Goal: Information Seeking & Learning: Learn about a topic

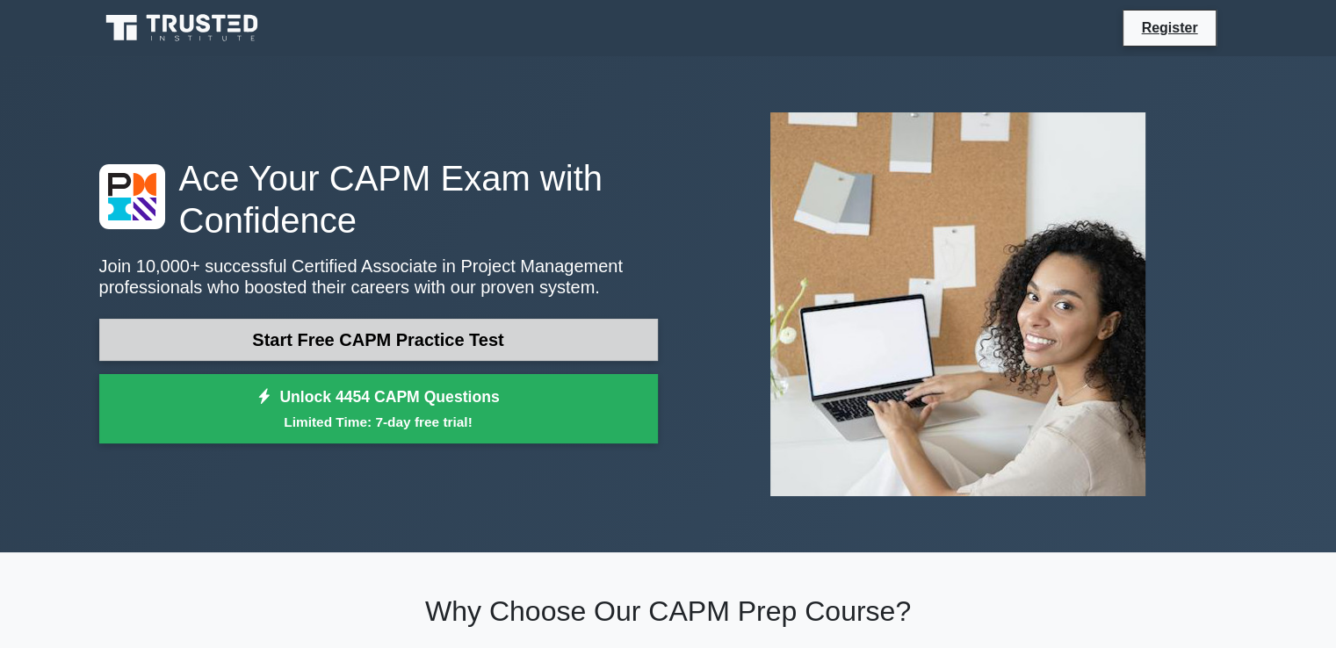
click at [272, 343] on link "Start Free CAPM Practice Test" at bounding box center [378, 340] width 558 height 42
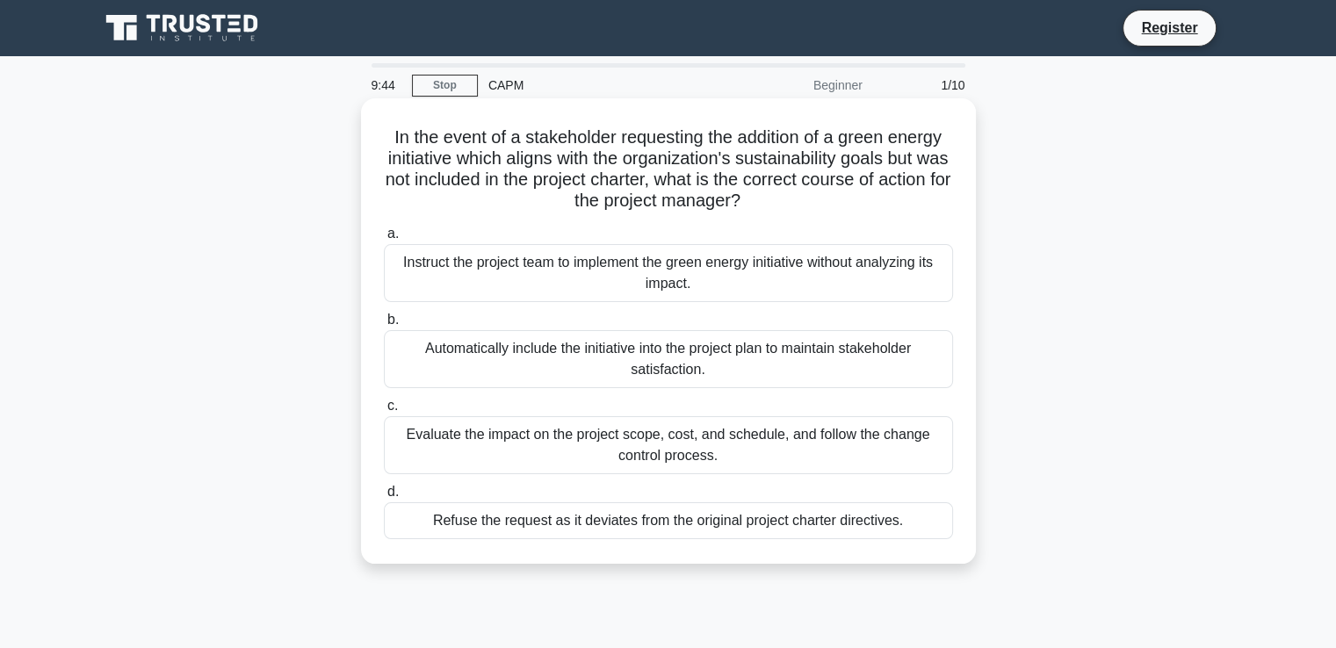
click at [444, 436] on div "Evaluate the impact on the project scope, cost, and schedule, and follow the ch…" at bounding box center [668, 445] width 569 height 58
click at [384, 412] on input "c. Evaluate the impact on the project scope, cost, and schedule, and follow the…" at bounding box center [384, 405] width 0 height 11
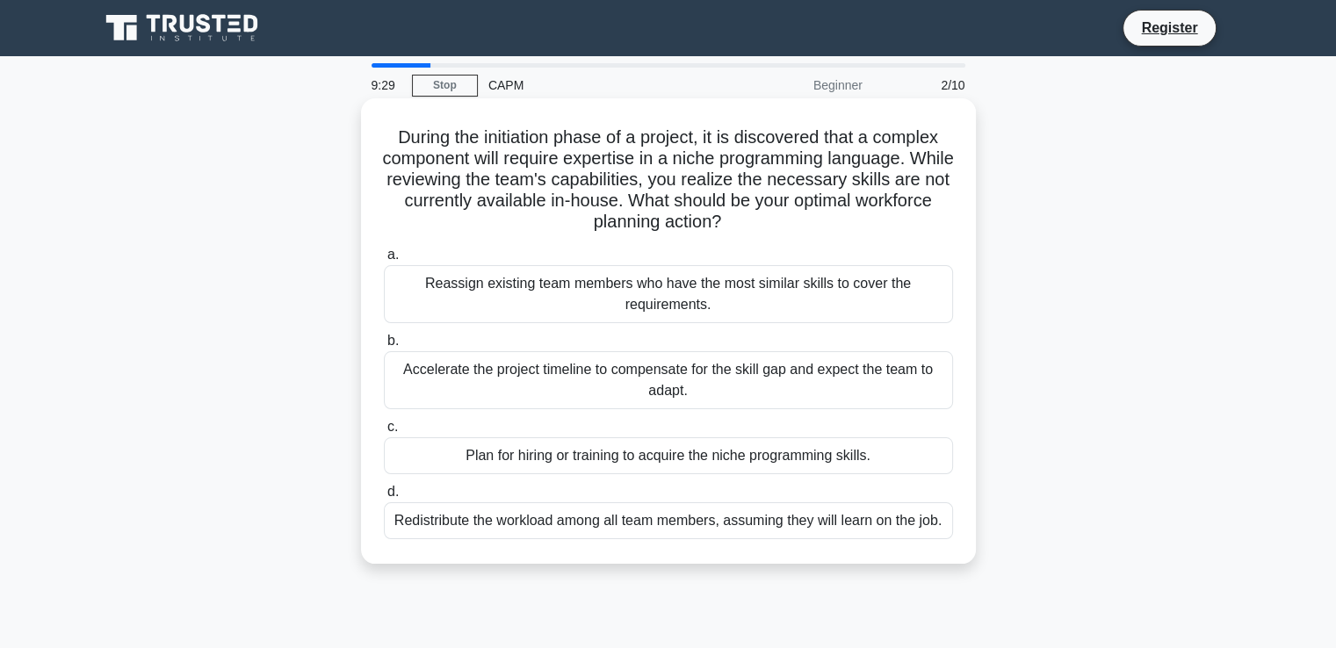
click at [532, 455] on div "Plan for hiring or training to acquire the niche programming skills." at bounding box center [668, 455] width 569 height 37
click at [384, 433] on input "c. Plan for hiring or training to acquire the niche programming skills." at bounding box center [384, 426] width 0 height 11
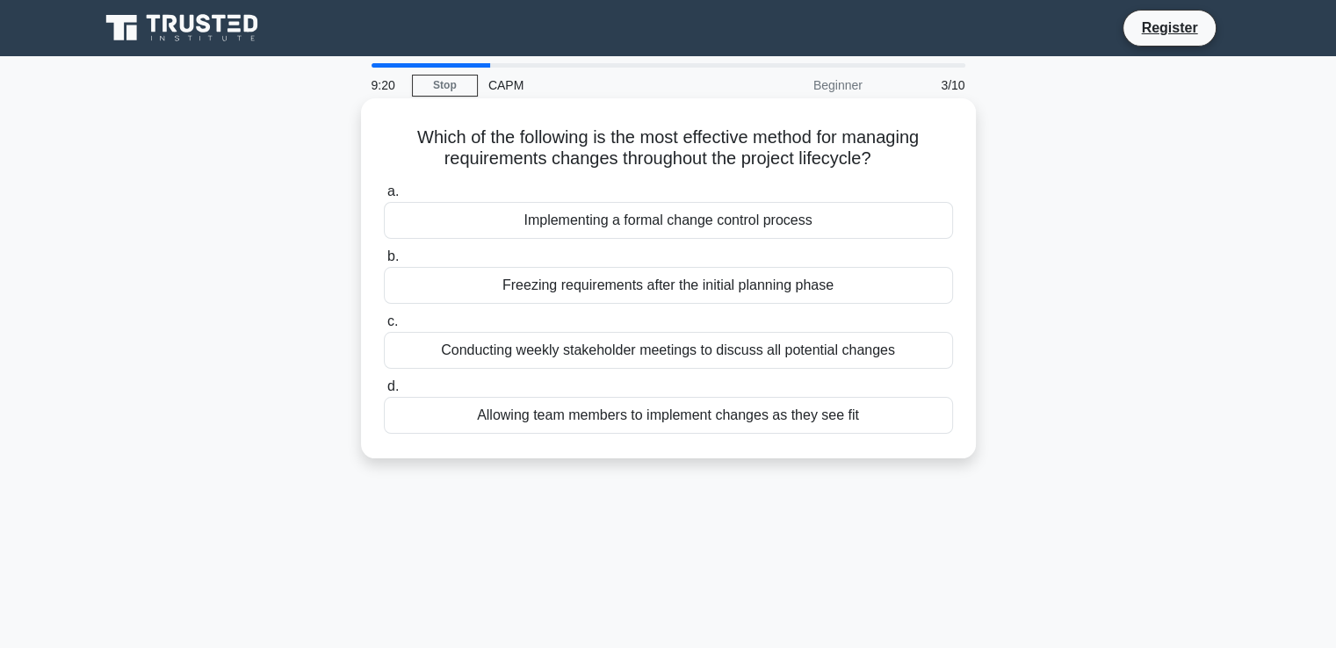
click at [506, 219] on div "Implementing a formal change control process" at bounding box center [668, 220] width 569 height 37
click at [384, 198] on input "a. Implementing a formal change control process" at bounding box center [384, 191] width 0 height 11
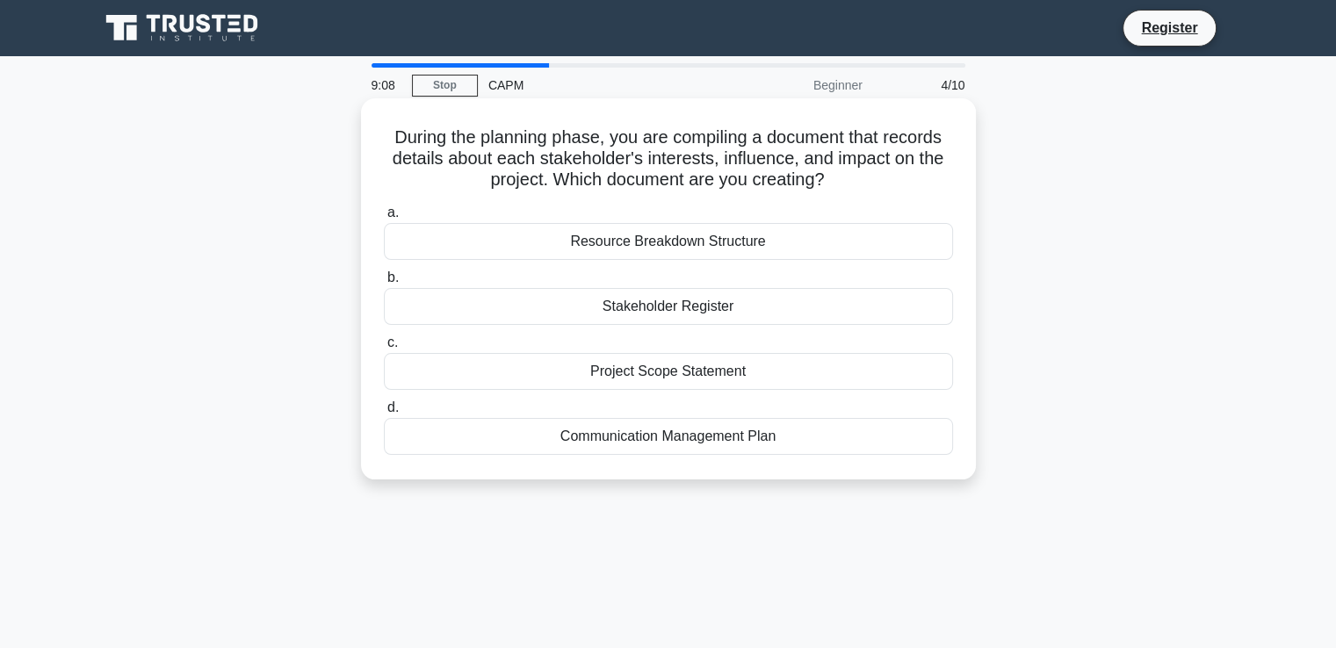
click at [492, 317] on div "Stakeholder Register" at bounding box center [668, 306] width 569 height 37
click at [384, 284] on input "b. Stakeholder Register" at bounding box center [384, 277] width 0 height 11
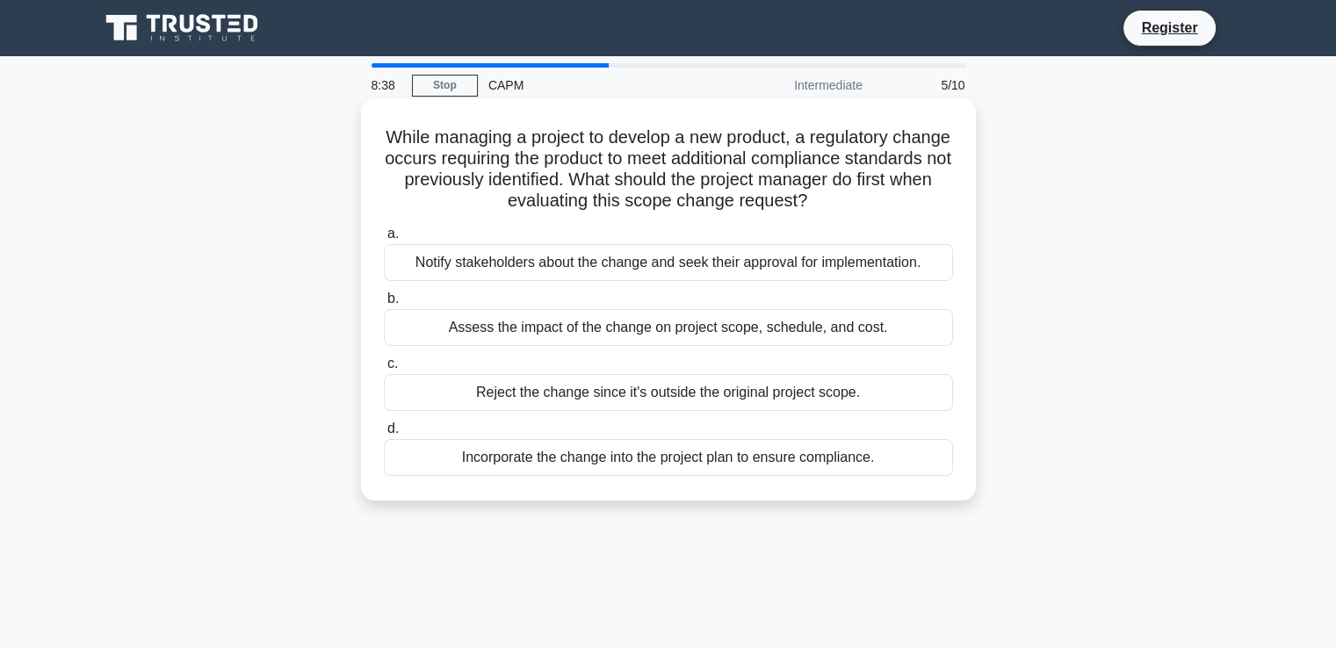
click at [488, 329] on div "Assess the impact of the change on project scope, schedule, and cost." at bounding box center [668, 327] width 569 height 37
click at [384, 305] on input "b. Assess the impact of the change on project scope, schedule, and cost." at bounding box center [384, 298] width 0 height 11
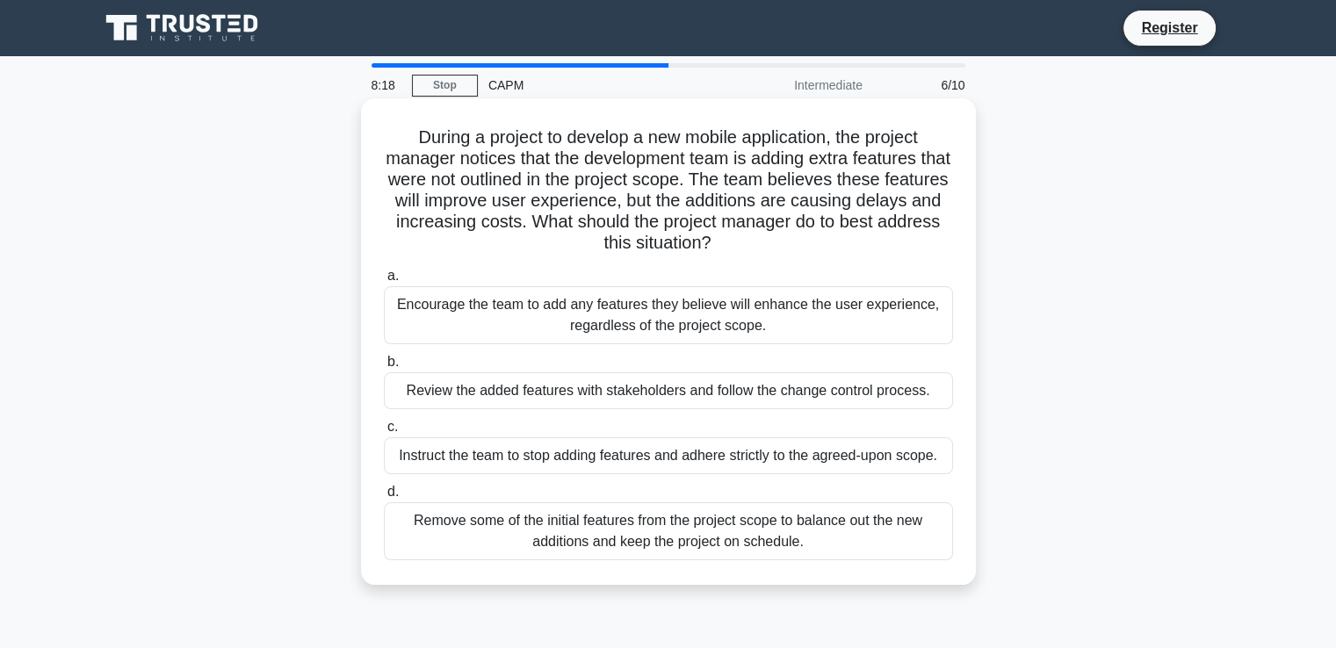
click at [452, 395] on div "Review the added features with stakeholders and follow the change control proce…" at bounding box center [668, 390] width 569 height 37
click at [384, 368] on input "b. Review the added features with stakeholders and follow the change control pr…" at bounding box center [384, 362] width 0 height 11
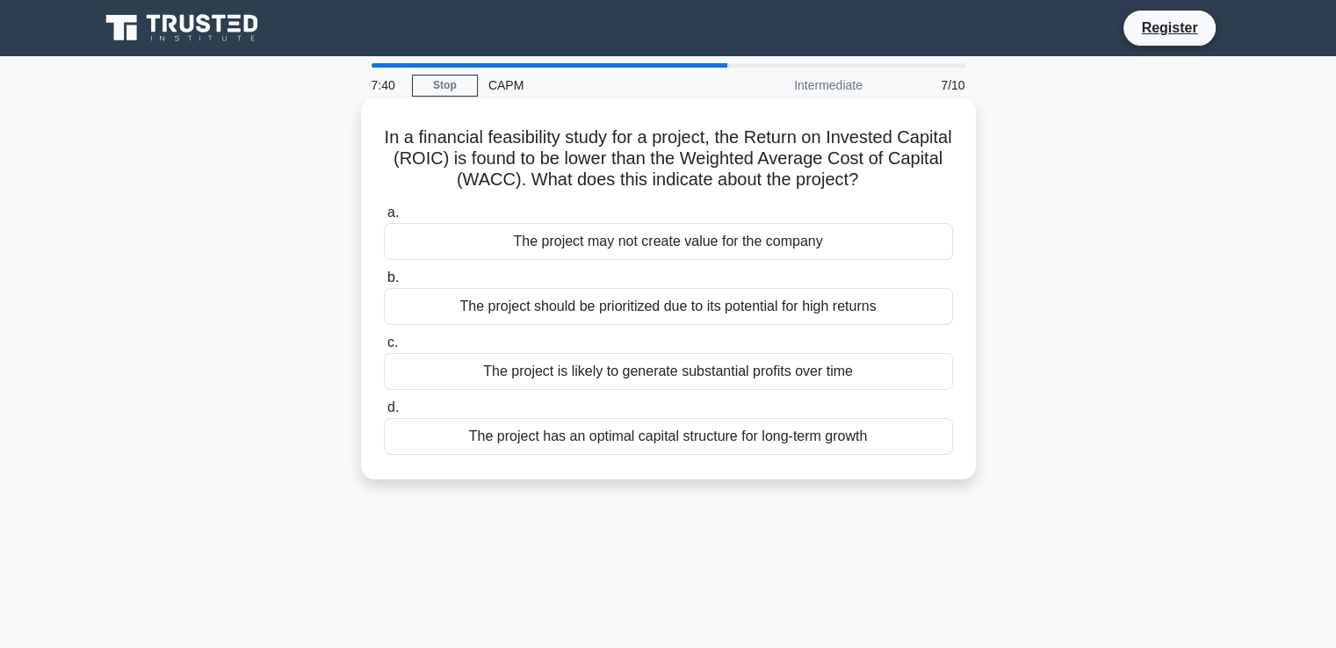
click at [471, 249] on div "The project may not create value for the company" at bounding box center [668, 241] width 569 height 37
click at [384, 219] on input "a. The project may not create value for the company" at bounding box center [384, 212] width 0 height 11
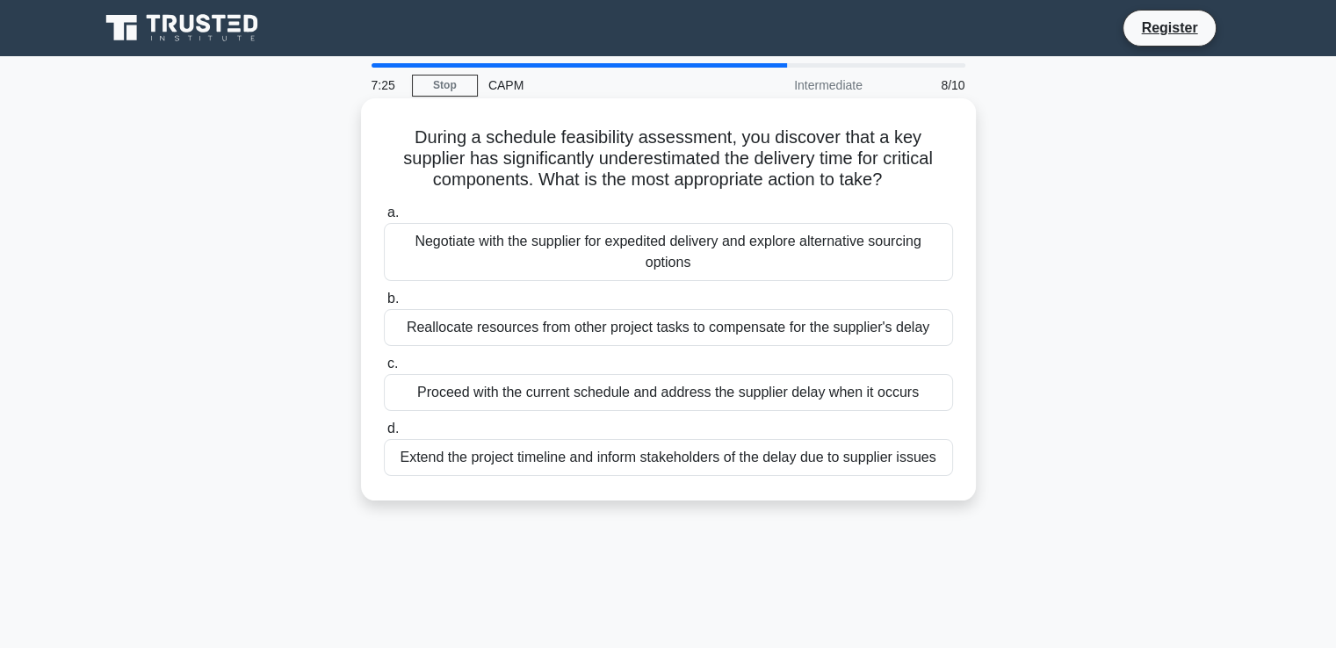
click at [457, 243] on div "Negotiate with the supplier for expedited delivery and explore alternative sour…" at bounding box center [668, 252] width 569 height 58
click at [384, 219] on input "a. Negotiate with the supplier for expedited delivery and explore alternative s…" at bounding box center [384, 212] width 0 height 11
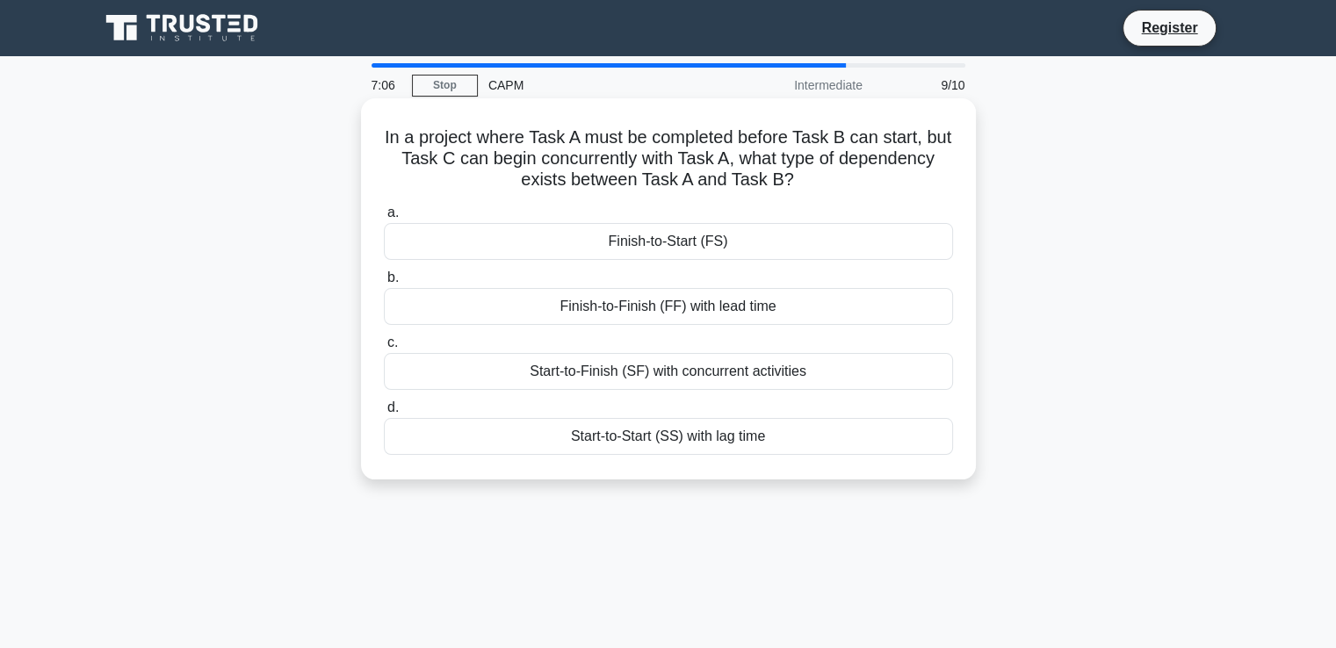
click at [422, 367] on div "Start-to-Finish (SF) with concurrent activities" at bounding box center [668, 371] width 569 height 37
click at [384, 349] on input "c. Start-to-Finish (SF) with concurrent activities" at bounding box center [384, 342] width 0 height 11
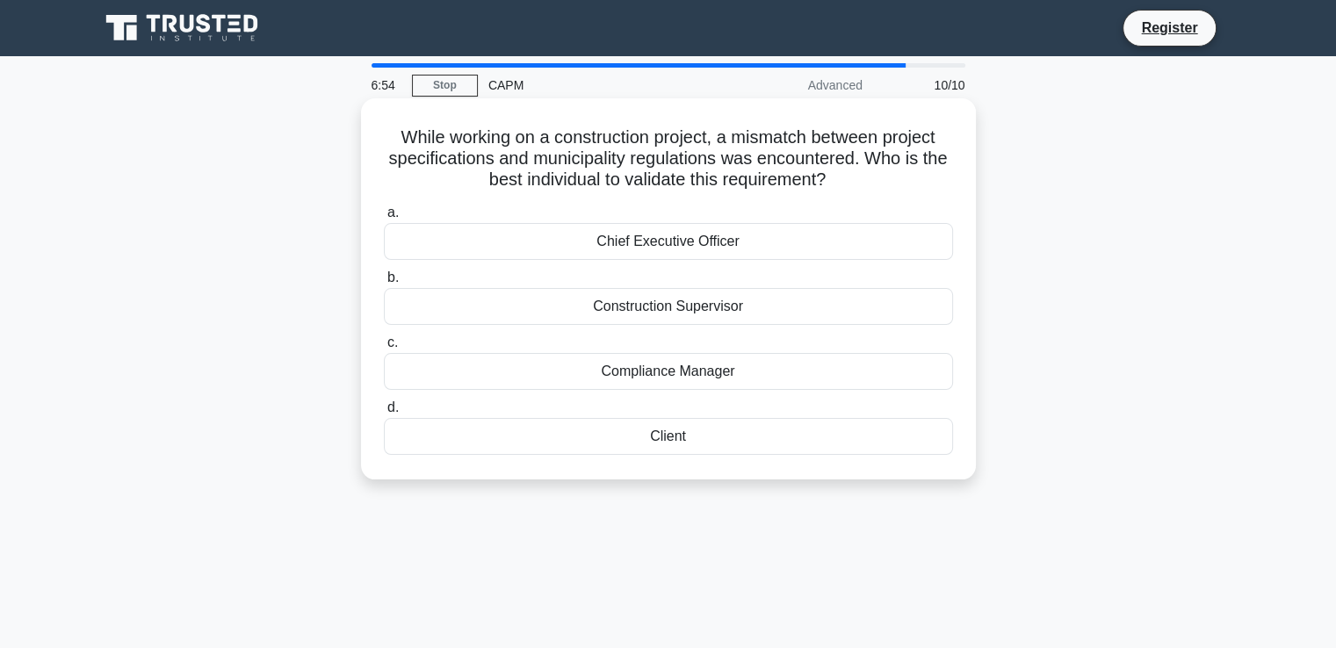
click at [435, 385] on div "Compliance Manager" at bounding box center [668, 371] width 569 height 37
click at [384, 349] on input "c. Compliance Manager" at bounding box center [384, 342] width 0 height 11
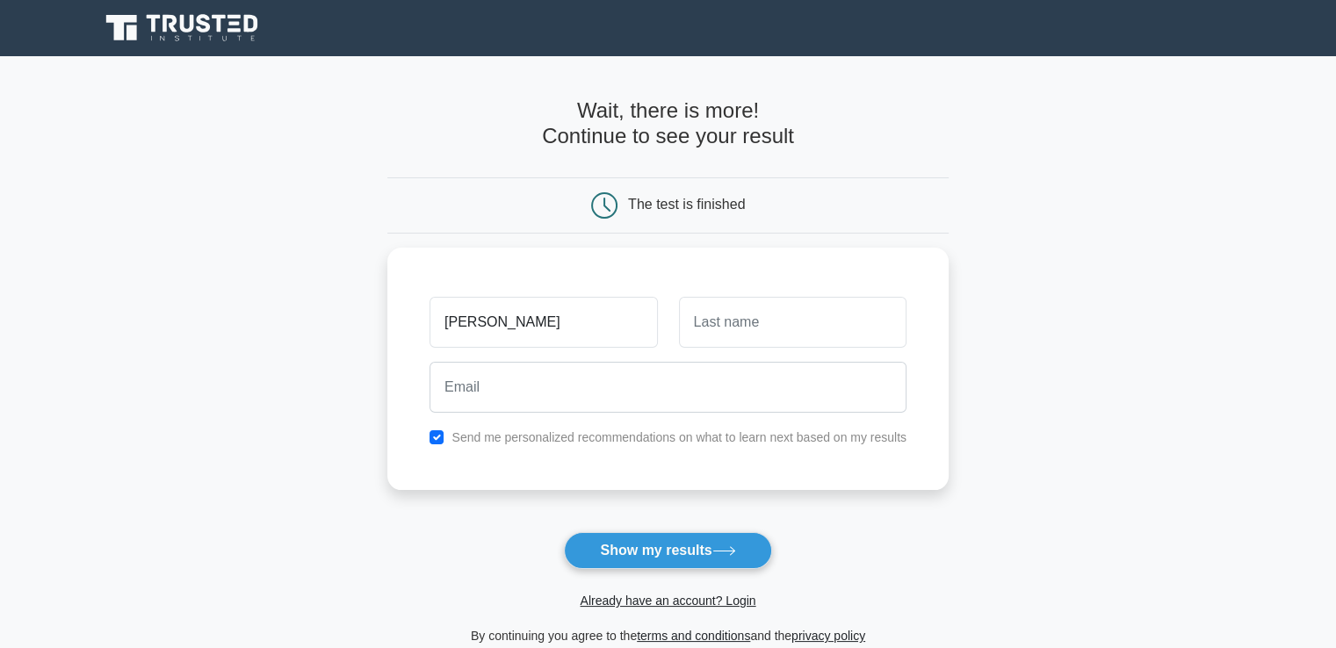
type input "Margaret"
type input "Mendoza"
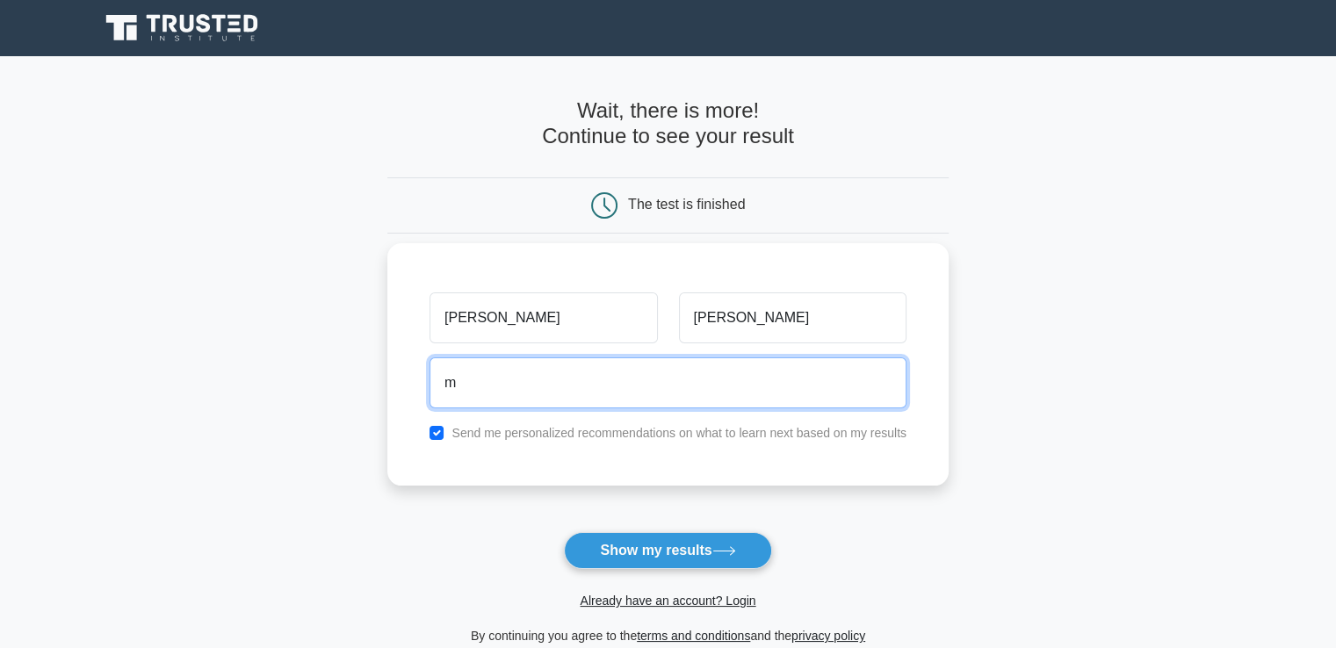
type input "mndzmlumina@gmail.com"
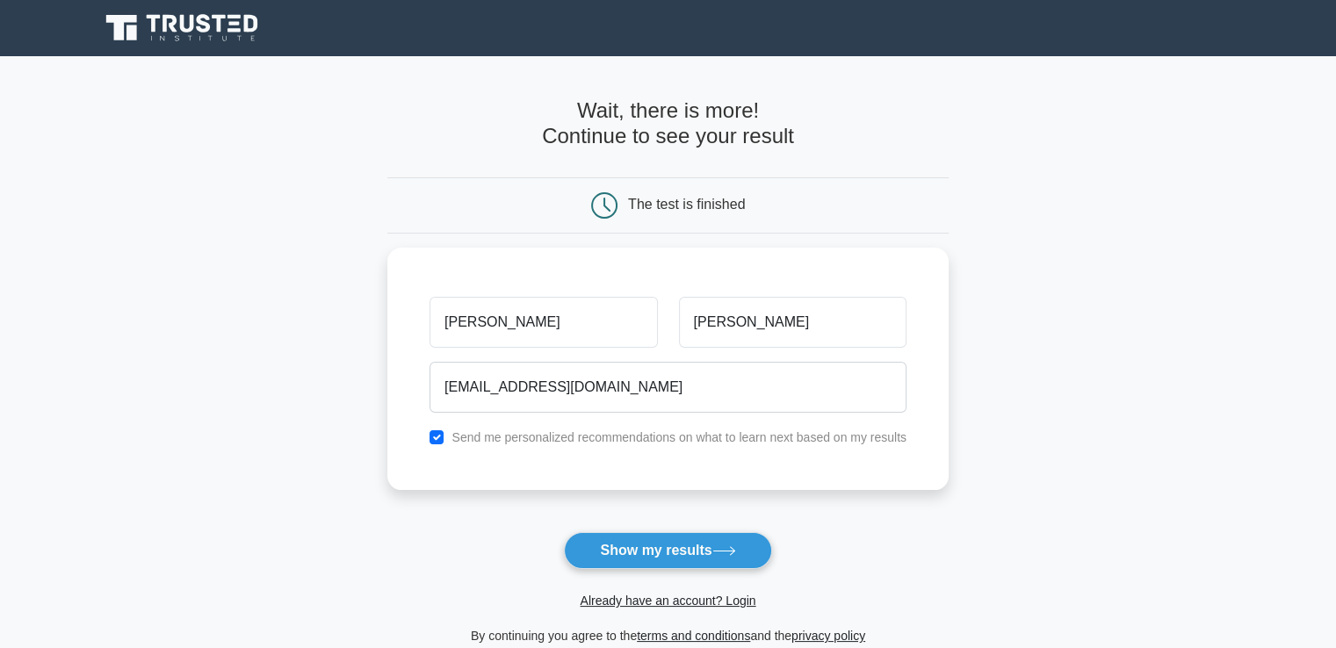
click at [385, 509] on main "Wait, there is more! Continue to see your result The test is finished Margaret" at bounding box center [668, 372] width 1336 height 632
click at [633, 556] on button "Show my results" at bounding box center [667, 550] width 207 height 37
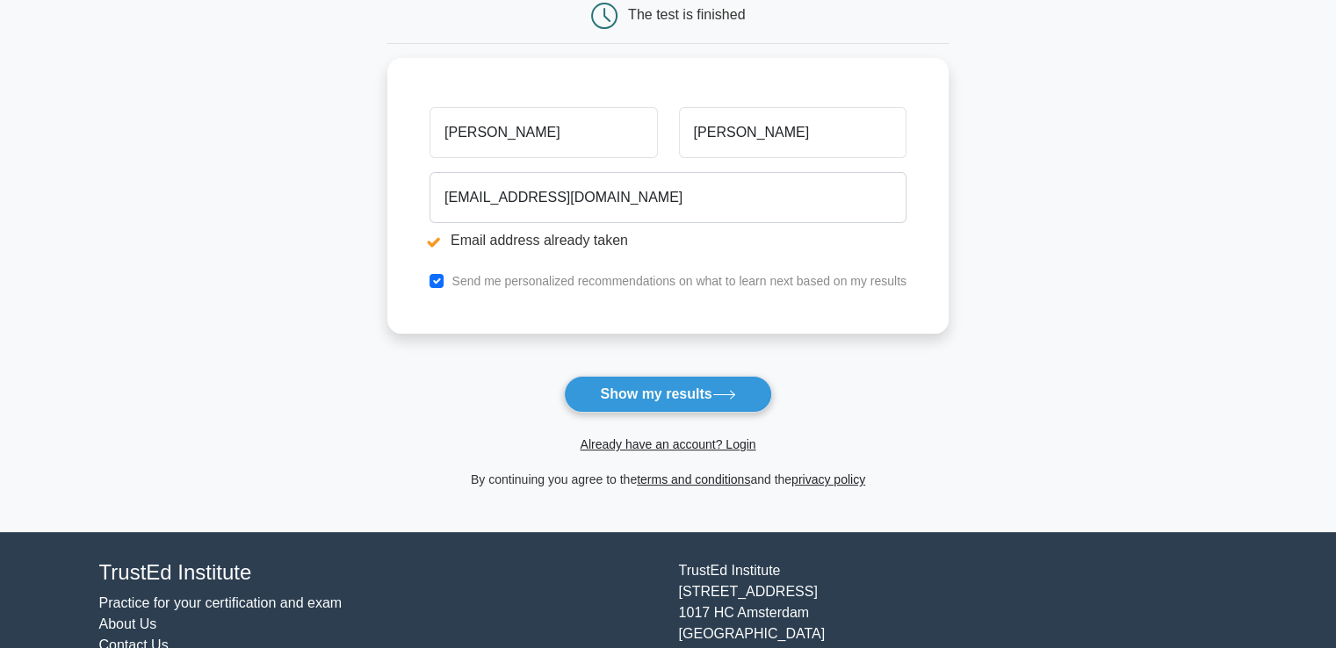
scroll to position [253, 0]
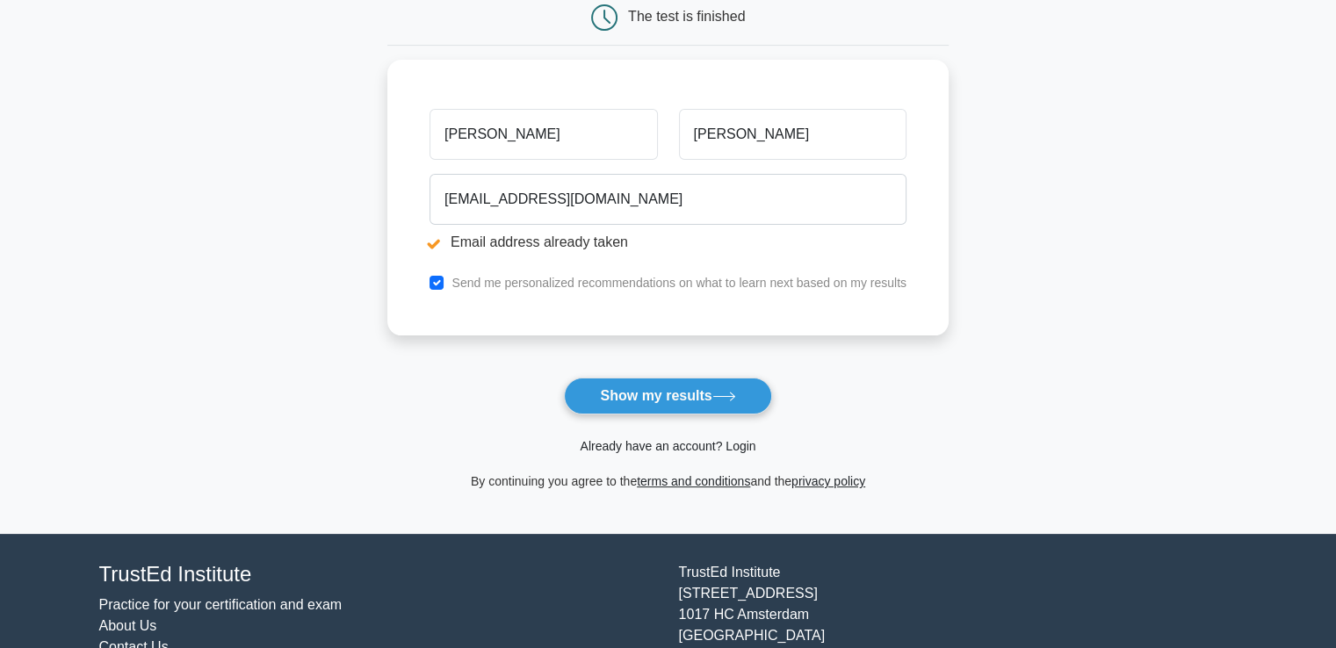
click at [664, 441] on link "Already have an account? Login" at bounding box center [668, 446] width 176 height 14
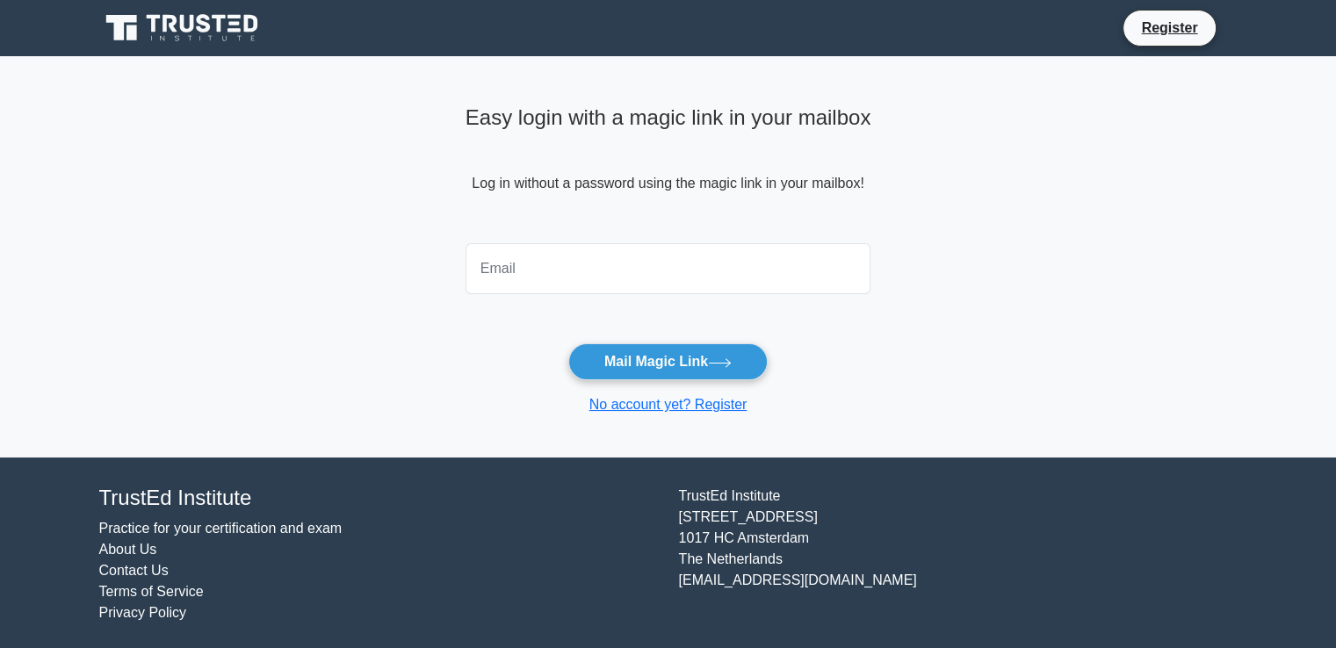
type input ","
type input "mndzmlumina@gmail.com"
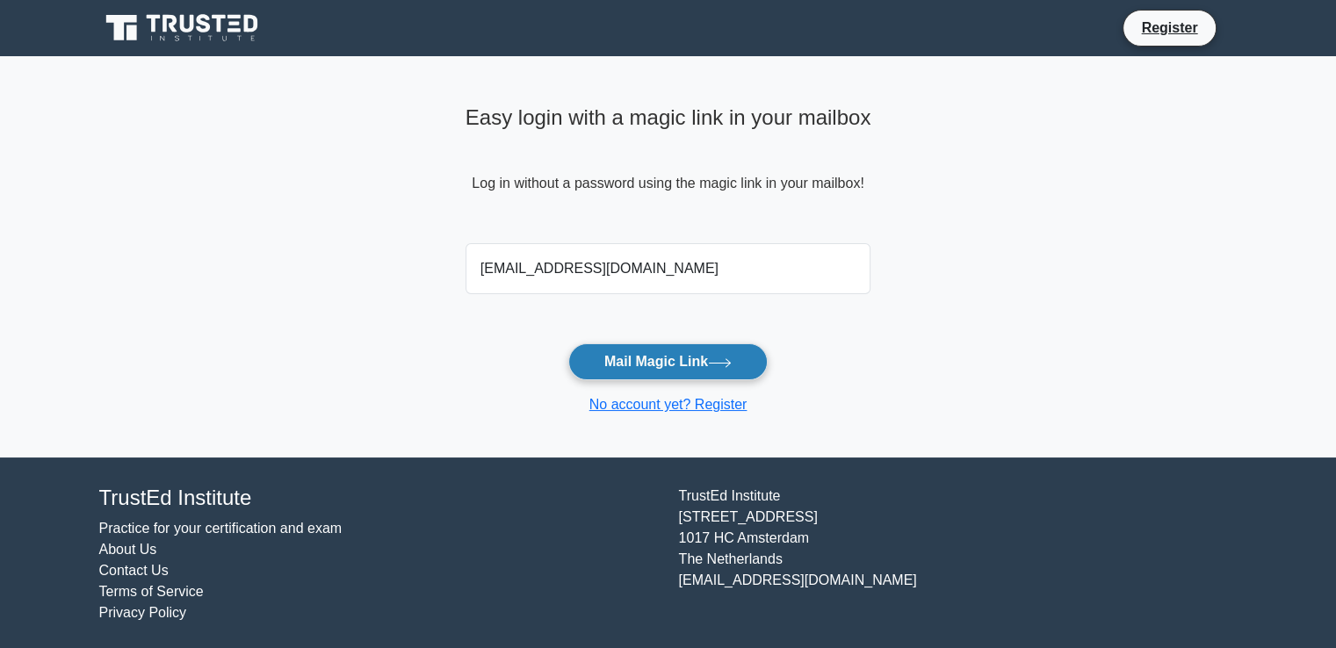
click at [653, 366] on button "Mail Magic Link" at bounding box center [667, 361] width 199 height 37
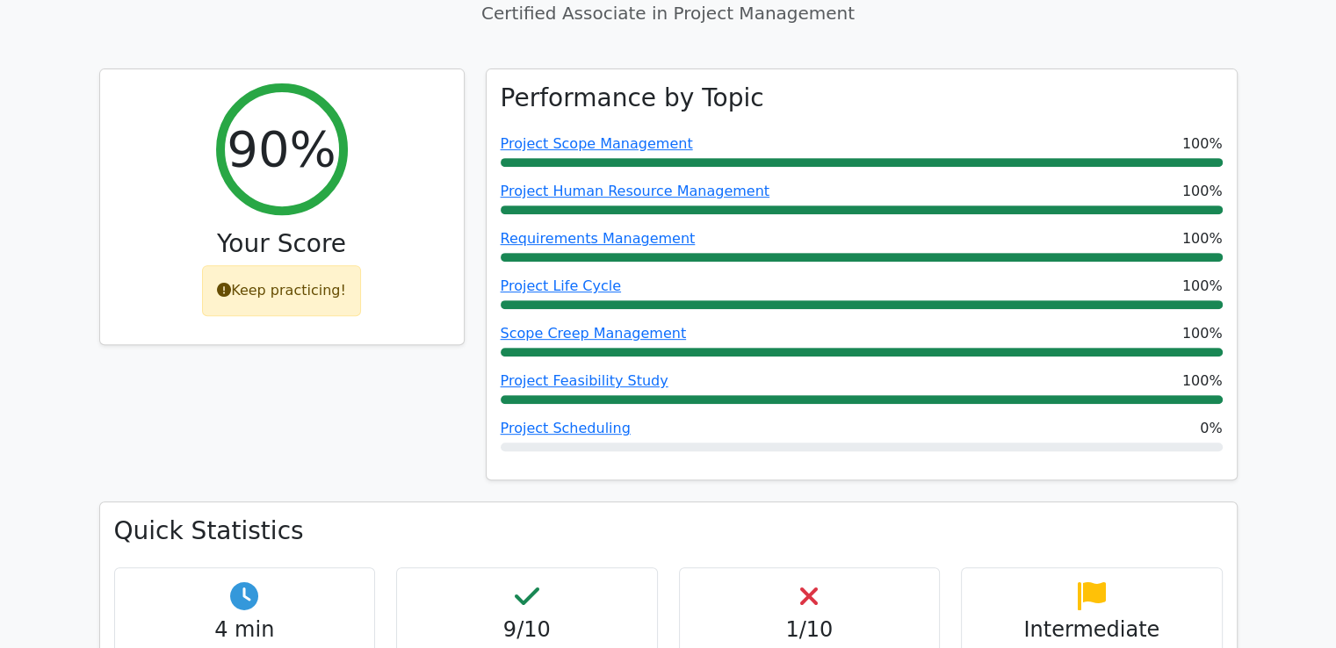
scroll to position [737, 0]
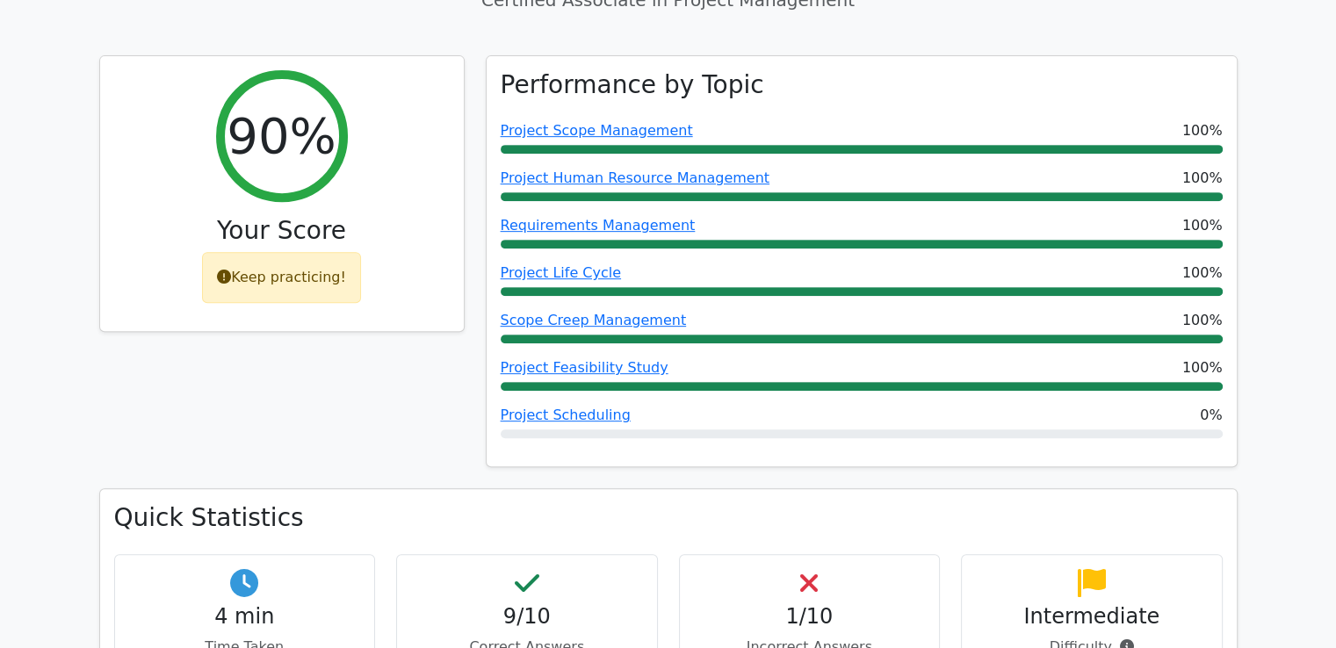
drag, startPoint x: 551, startPoint y: 32, endPoint x: 255, endPoint y: 263, distance: 376.6
click at [255, 263] on div "90% Your Score Keep practicing!" at bounding box center [282, 272] width 386 height 434
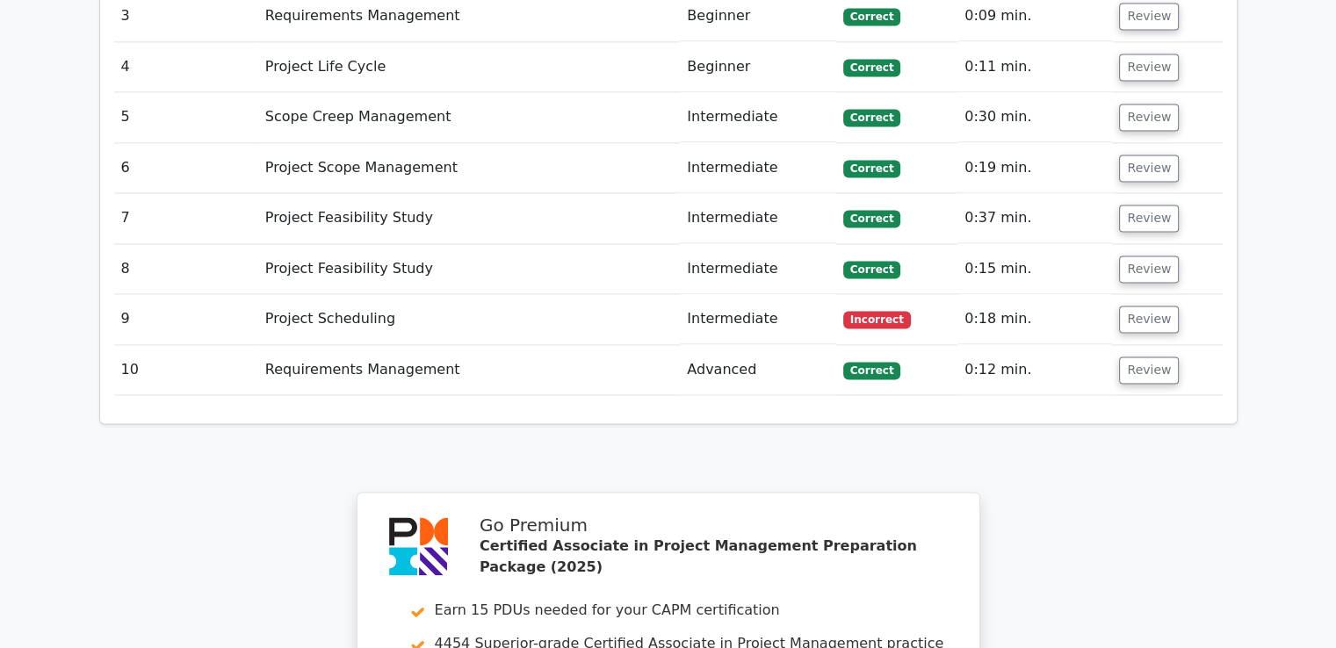
scroll to position [2609, 0]
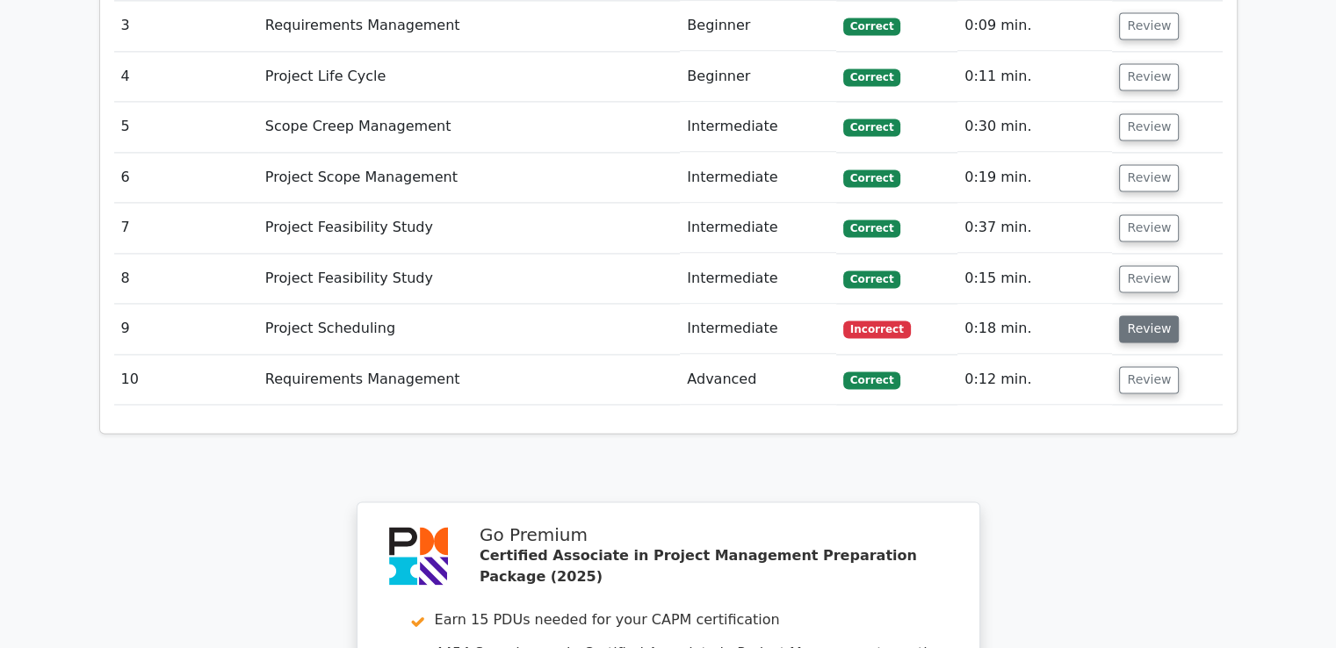
click at [1148, 315] on button "Review" at bounding box center [1149, 328] width 60 height 27
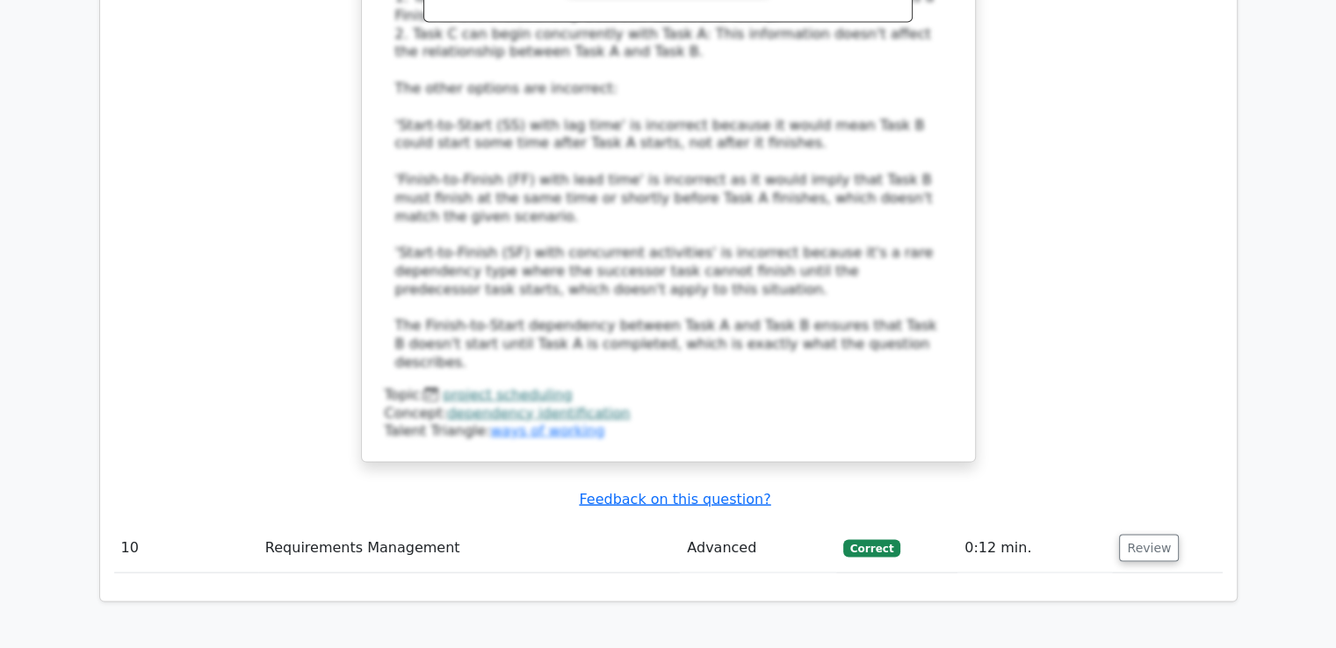
scroll to position [4169, 0]
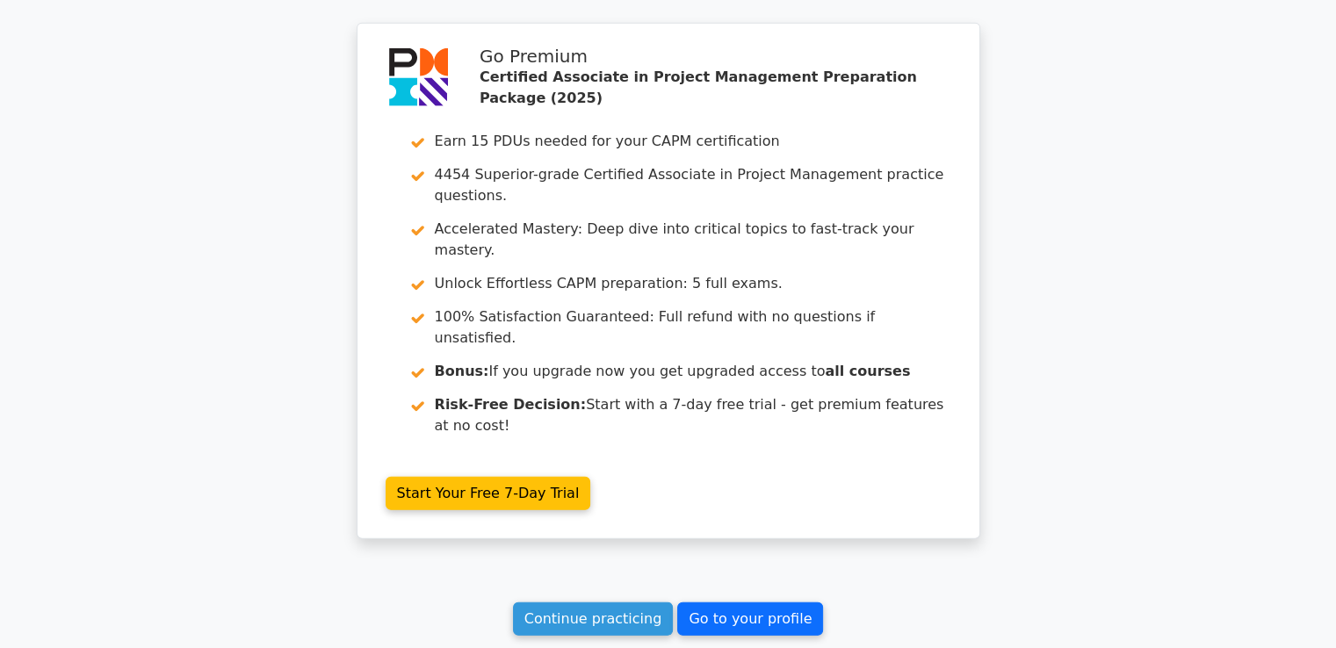
click at [769, 602] on link "Go to your profile" at bounding box center [750, 618] width 146 height 33
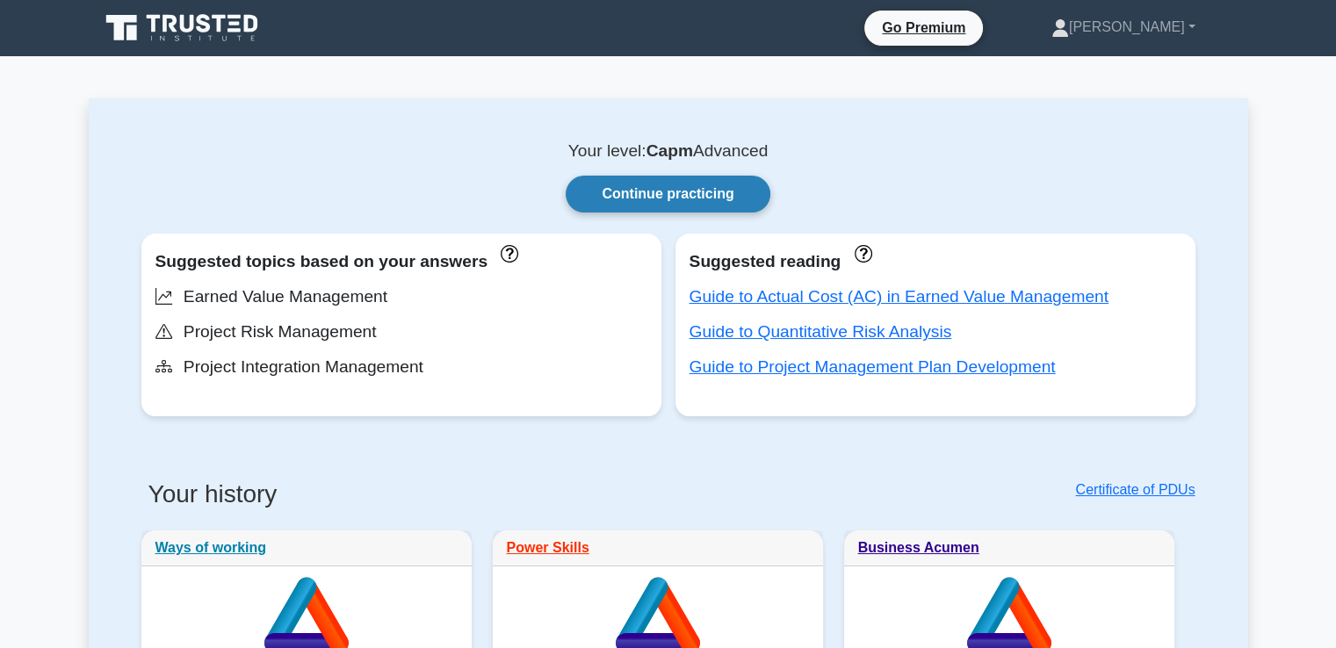
click at [662, 198] on link "Continue practicing" at bounding box center [667, 194] width 204 height 37
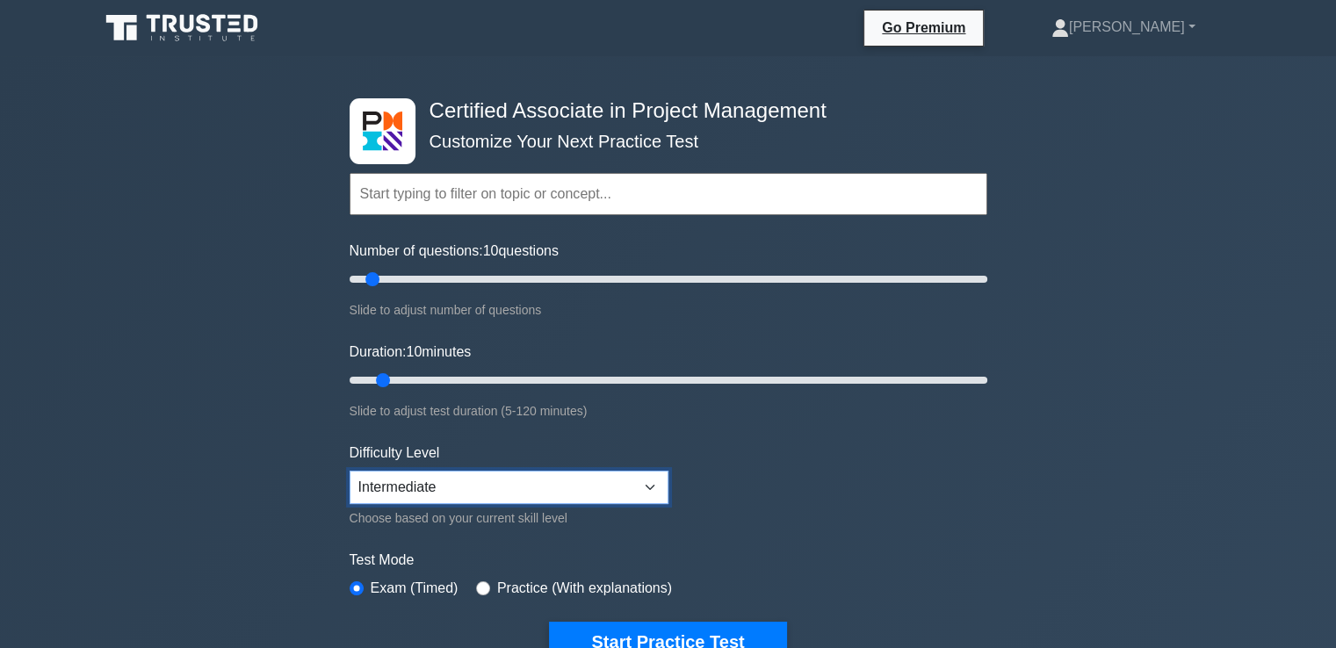
click at [390, 489] on select "Beginner Intermediate Expert" at bounding box center [508, 487] width 319 height 33
select select "expert"
click at [349, 471] on select "Beginner Intermediate Expert" at bounding box center [508, 487] width 319 height 33
click at [272, 544] on div "Certified Associate in Project Management Customize Your Next Practice Test Top…" at bounding box center [668, 608] width 1336 height 1105
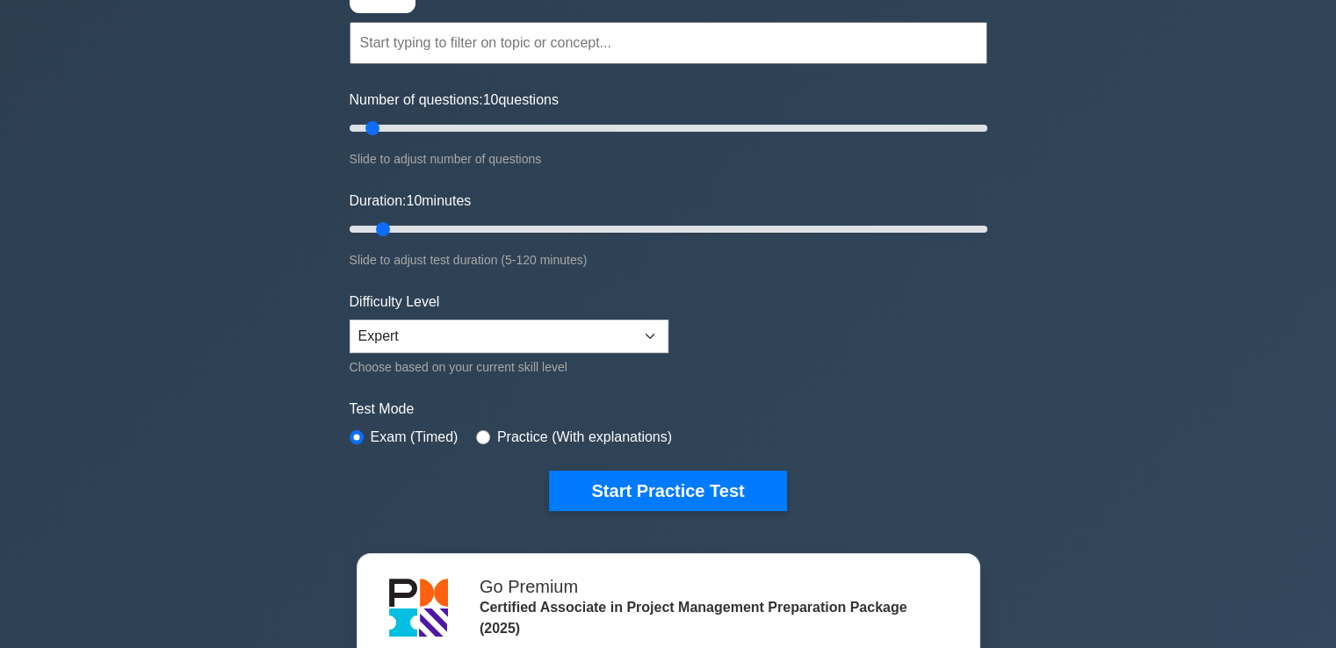
scroll to position [155, 0]
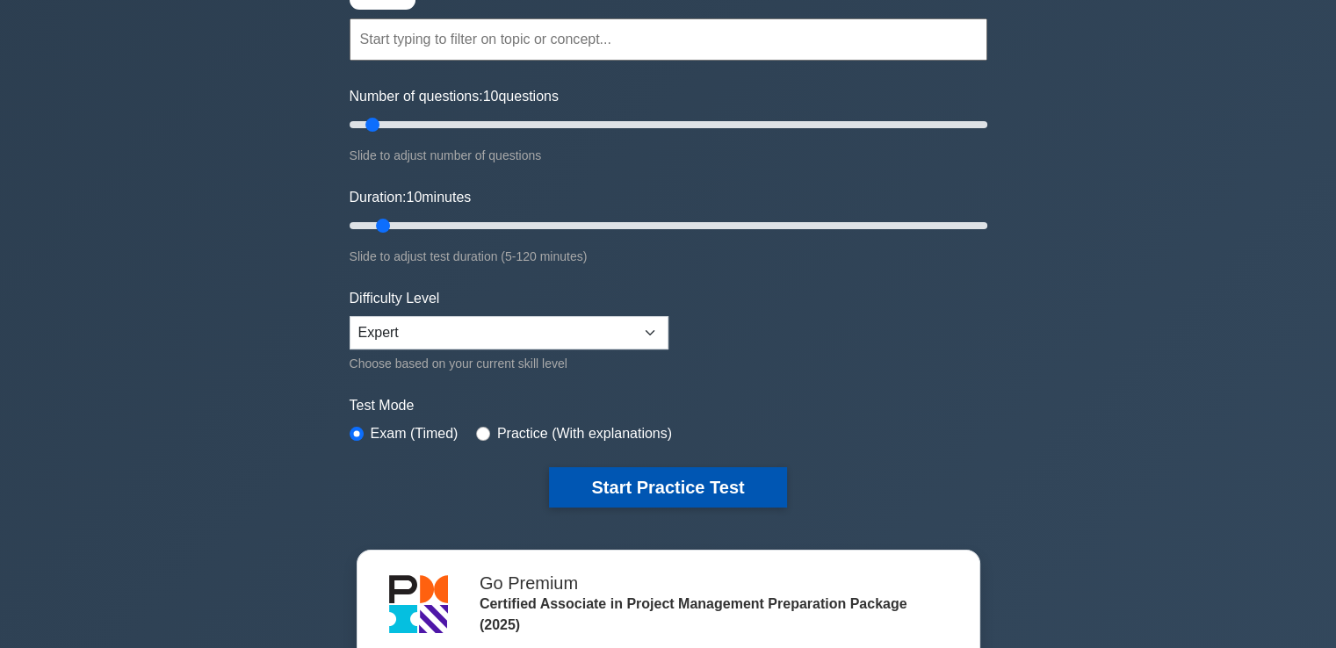
click at [590, 471] on button "Start Practice Test" at bounding box center [667, 487] width 237 height 40
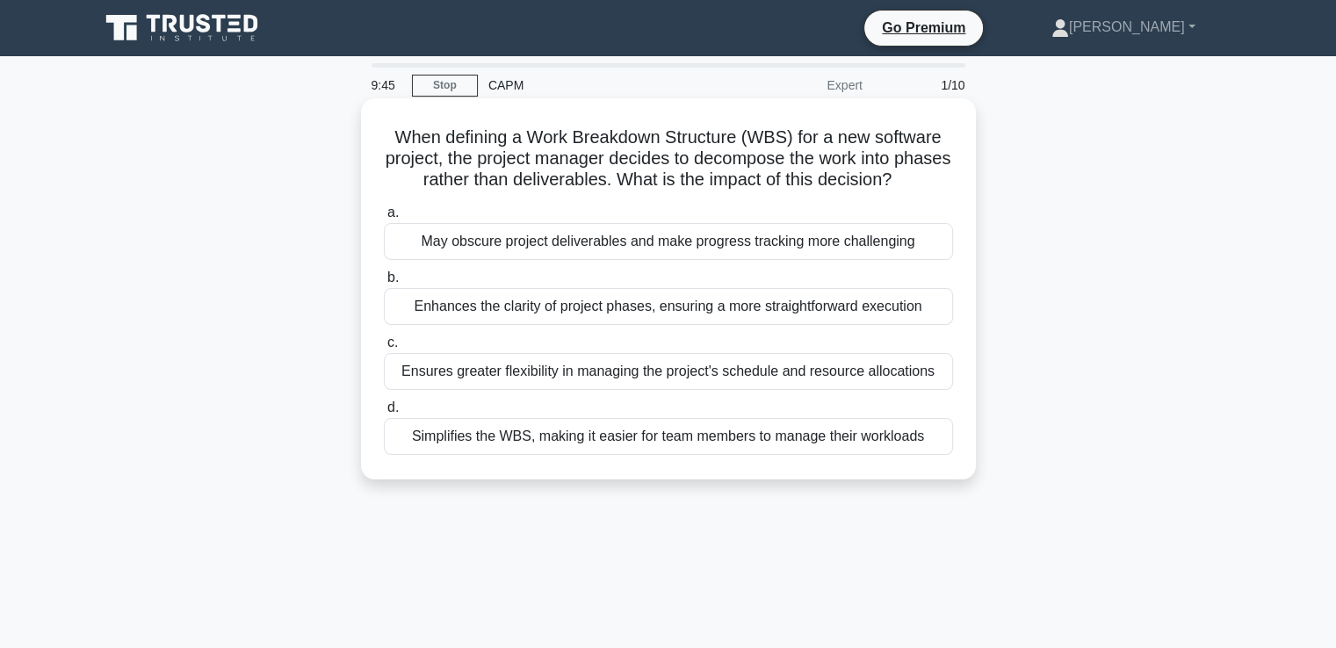
click at [445, 253] on div "May obscure project deliverables and make progress tracking more challenging" at bounding box center [668, 241] width 569 height 37
click at [384, 219] on input "a. May obscure project deliverables and make progress tracking more challenging" at bounding box center [384, 212] width 0 height 11
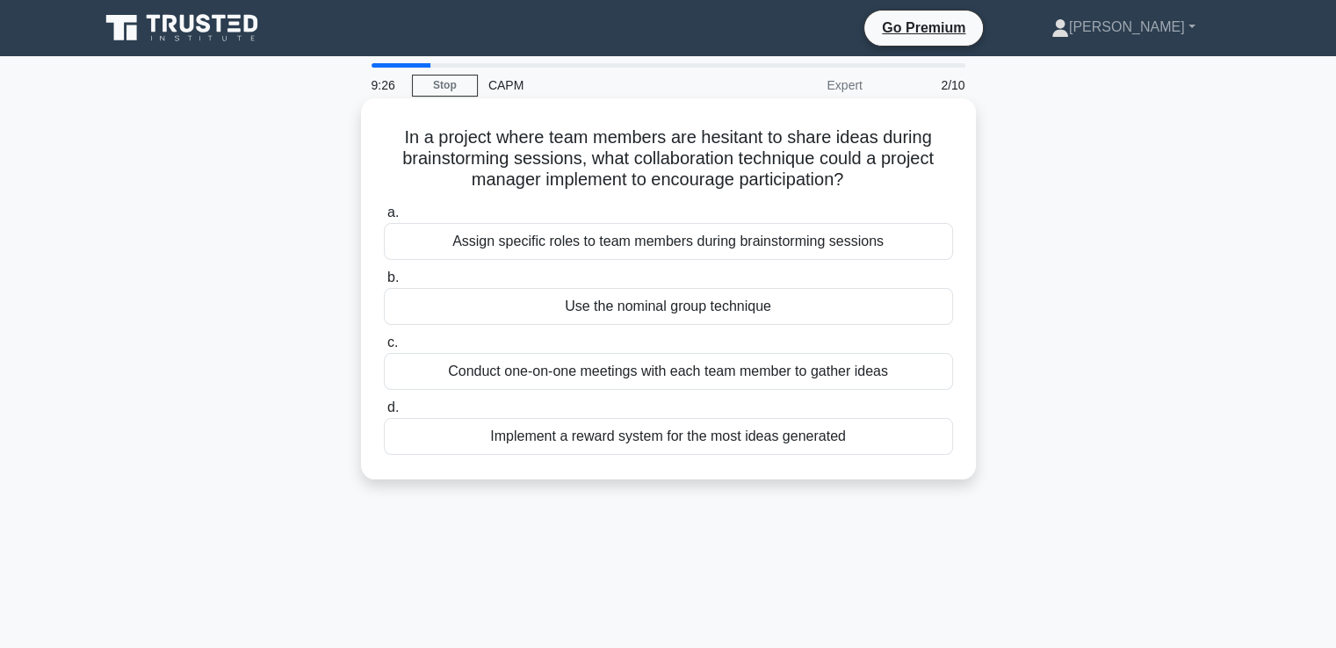
click at [515, 313] on div "Use the nominal group technique" at bounding box center [668, 306] width 569 height 37
click at [384, 284] on input "b. Use the nominal group technique" at bounding box center [384, 277] width 0 height 11
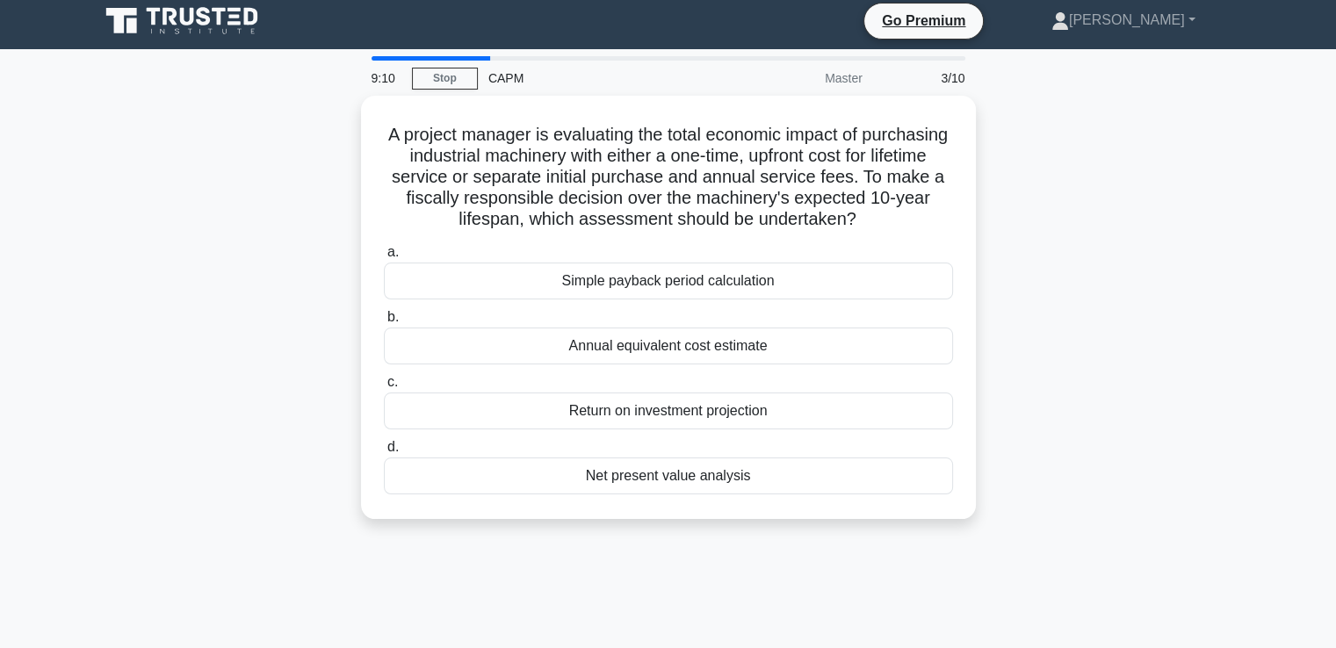
scroll to position [11, 0]
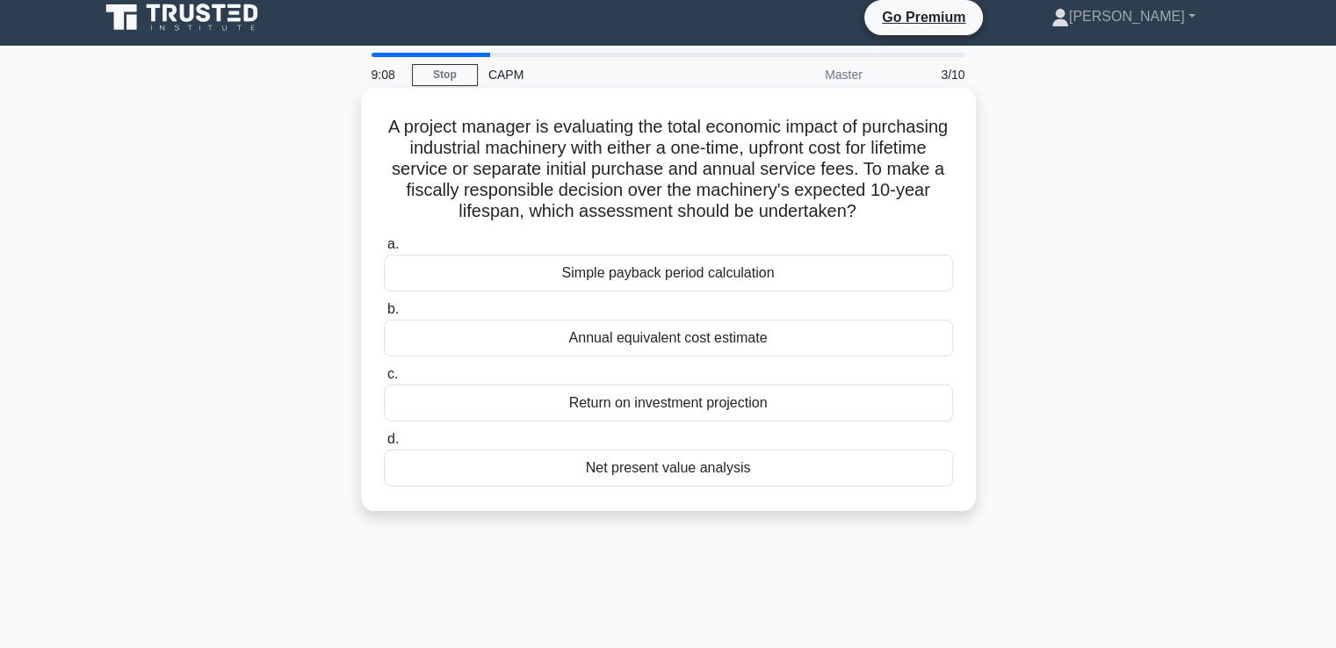
click at [446, 461] on div "Net present value analysis" at bounding box center [668, 468] width 569 height 37
click at [384, 445] on input "d. Net present value analysis" at bounding box center [384, 439] width 0 height 11
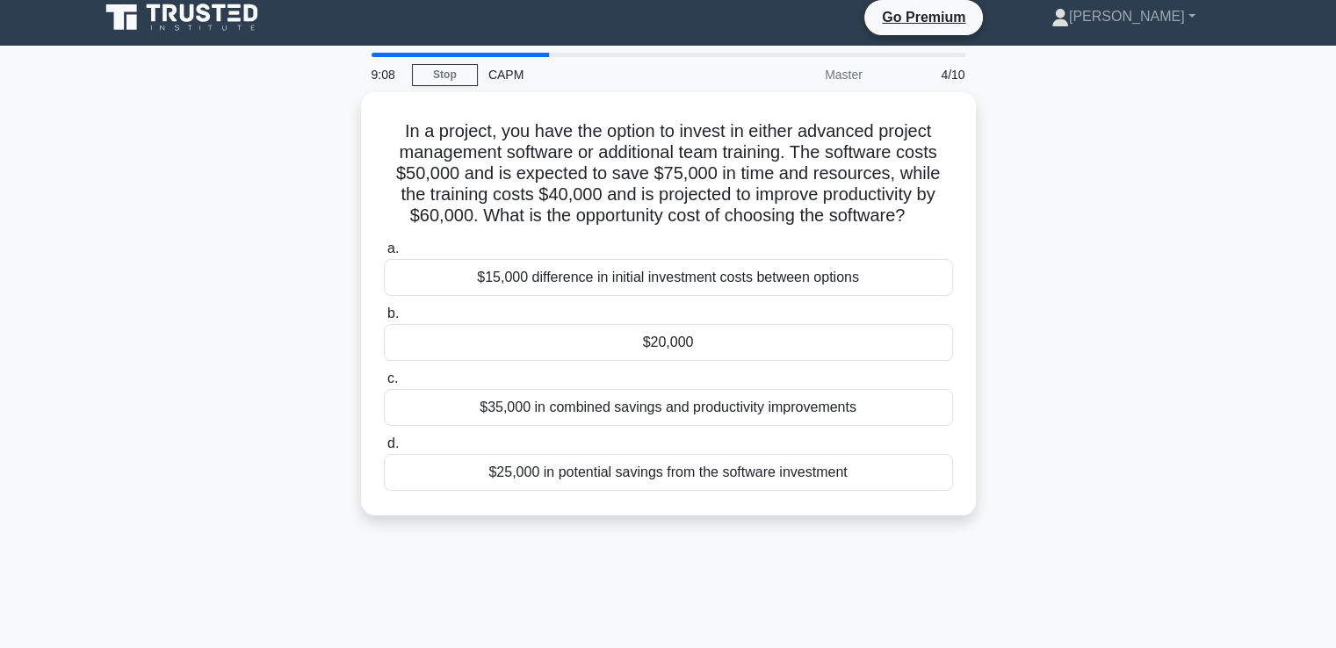
scroll to position [0, 0]
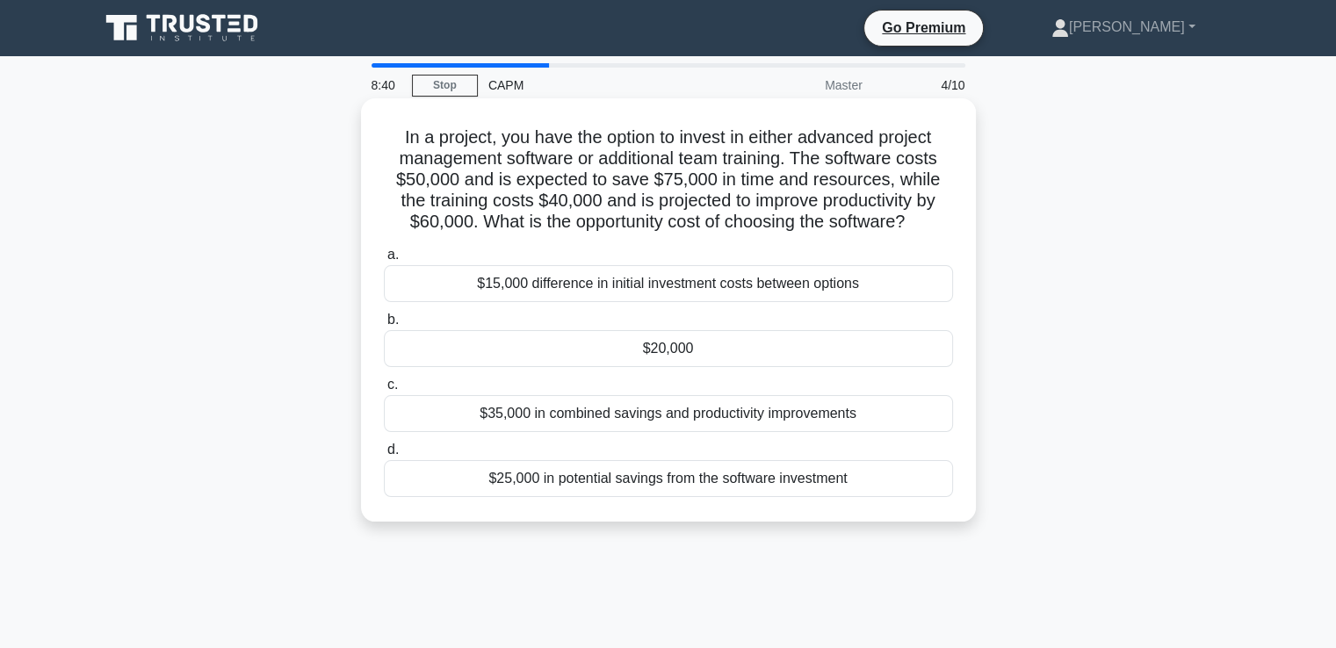
click at [437, 359] on div "$20,000" at bounding box center [668, 348] width 569 height 37
click at [384, 326] on input "b. $20,000" at bounding box center [384, 319] width 0 height 11
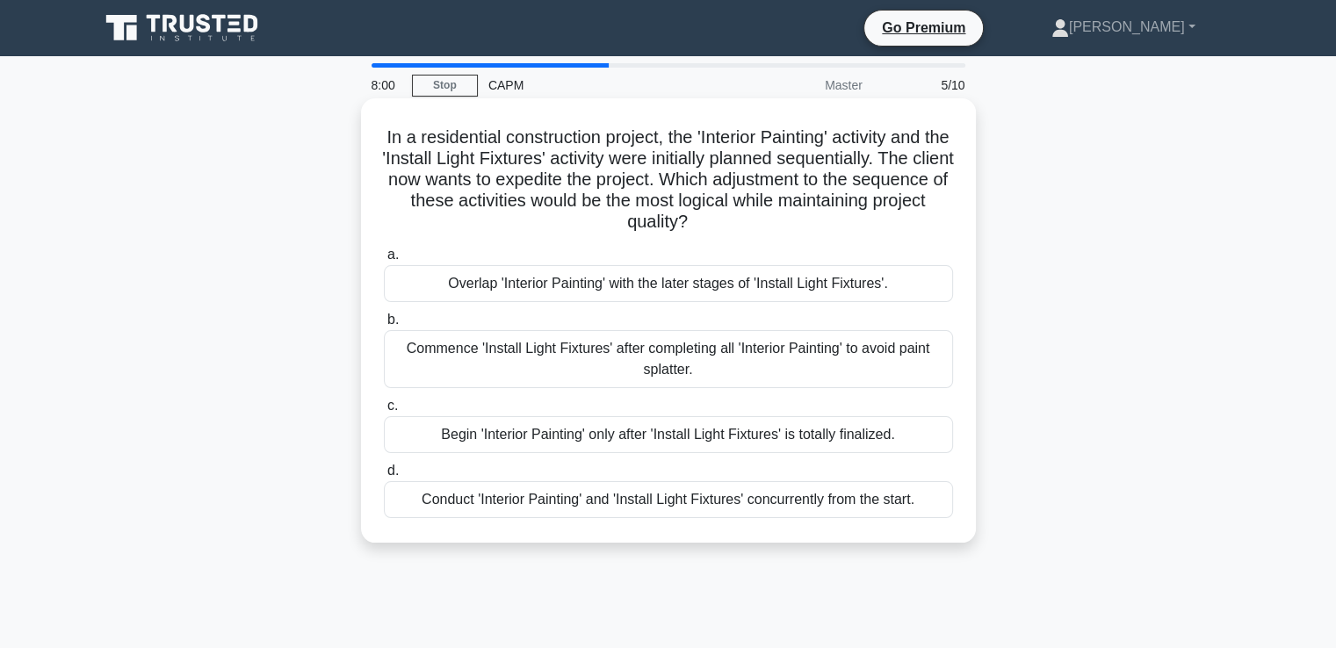
click at [455, 357] on div "Commence 'Install Light Fixtures' after completing all 'Interior Painting' to a…" at bounding box center [668, 359] width 569 height 58
click at [384, 326] on input "b. Commence 'Install Light Fixtures' after completing all 'Interior Painting' t…" at bounding box center [384, 319] width 0 height 11
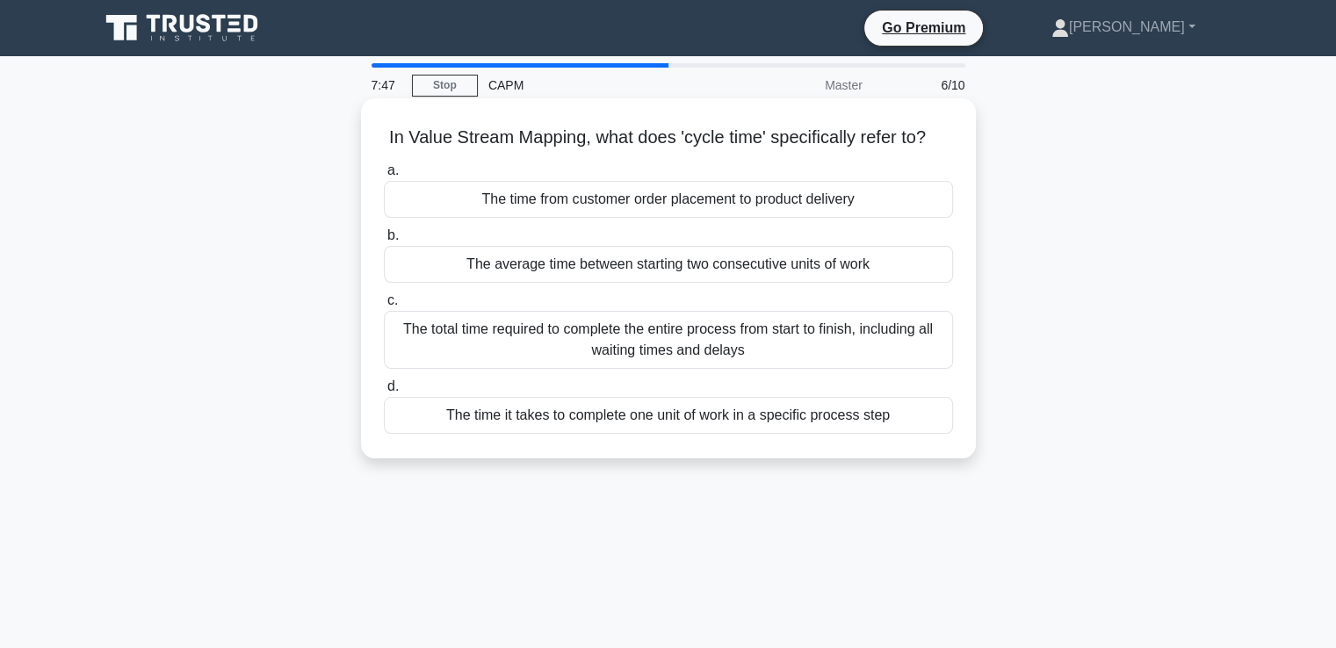
click at [440, 434] on div "The time it takes to complete one unit of work in a specific process step" at bounding box center [668, 415] width 569 height 37
click at [384, 393] on input "d. The time it takes to complete one unit of work in a specific process step" at bounding box center [384, 386] width 0 height 11
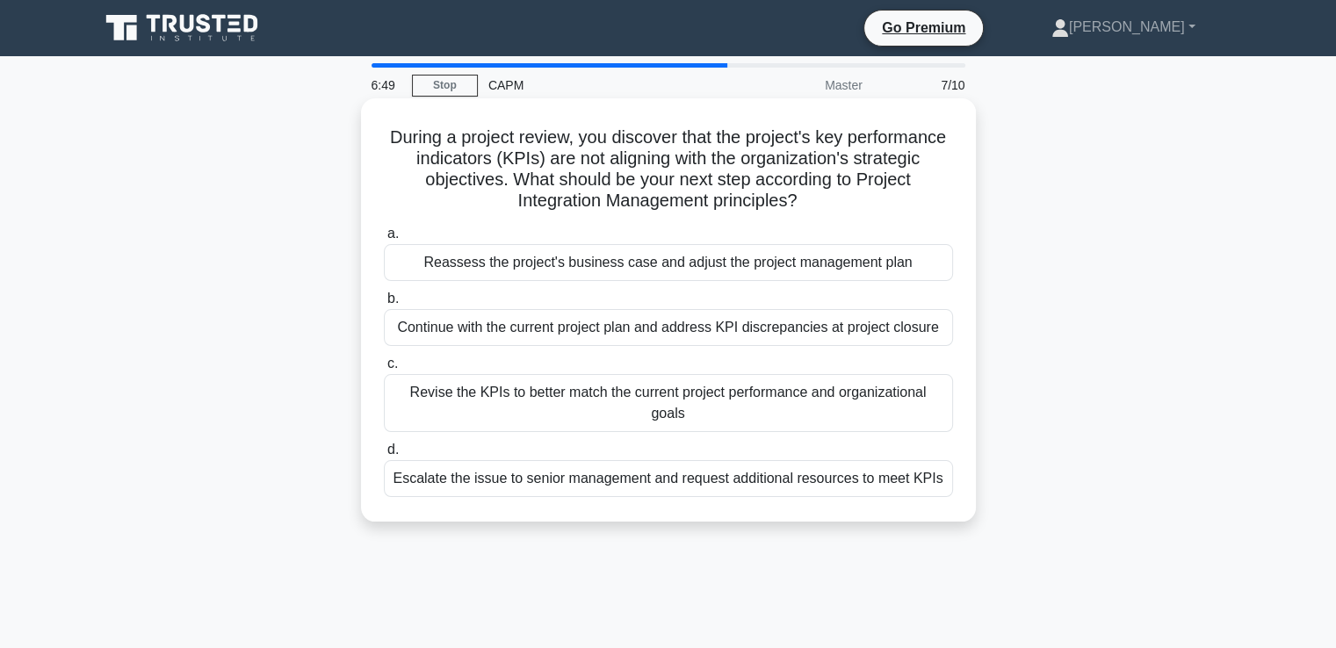
click at [511, 252] on div "Reassess the project's business case and adjust the project management plan" at bounding box center [668, 262] width 569 height 37
click at [384, 240] on input "a. Reassess the project's business case and adjust the project management plan" at bounding box center [384, 233] width 0 height 11
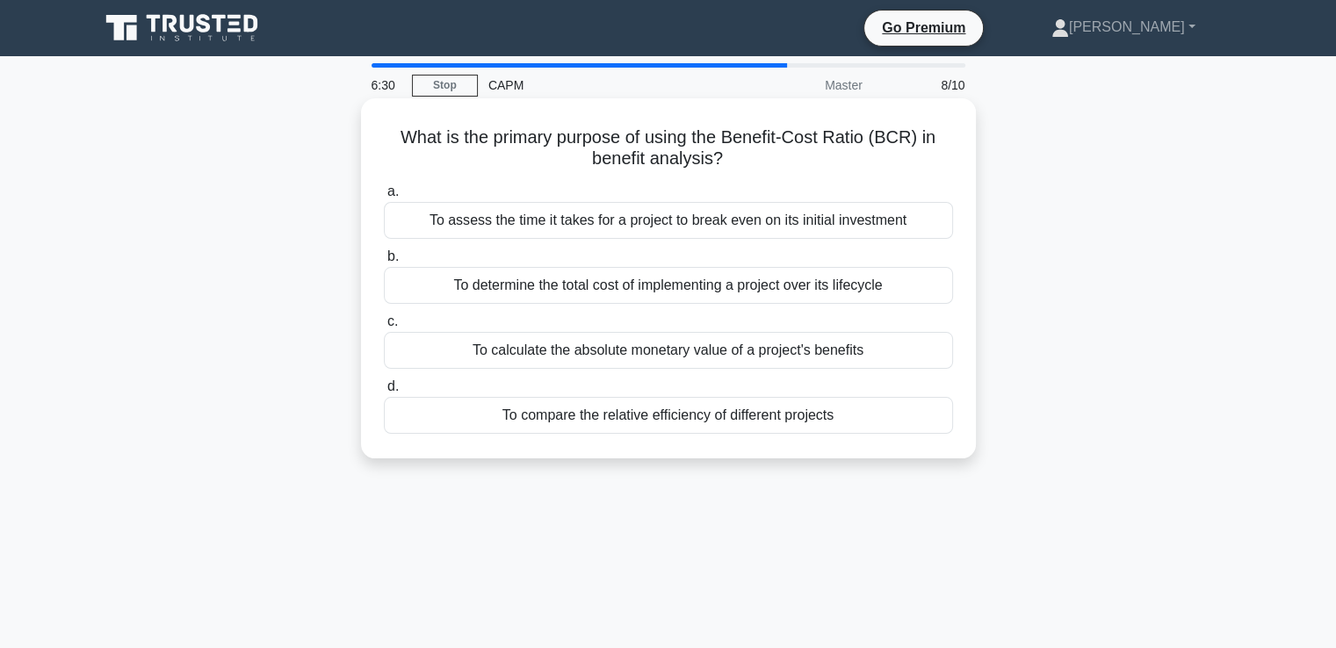
click at [456, 215] on div "To assess the time it takes for a project to break even on its initial investme…" at bounding box center [668, 220] width 569 height 37
click at [384, 198] on input "a. To assess the time it takes for a project to break even on its initial inves…" at bounding box center [384, 191] width 0 height 11
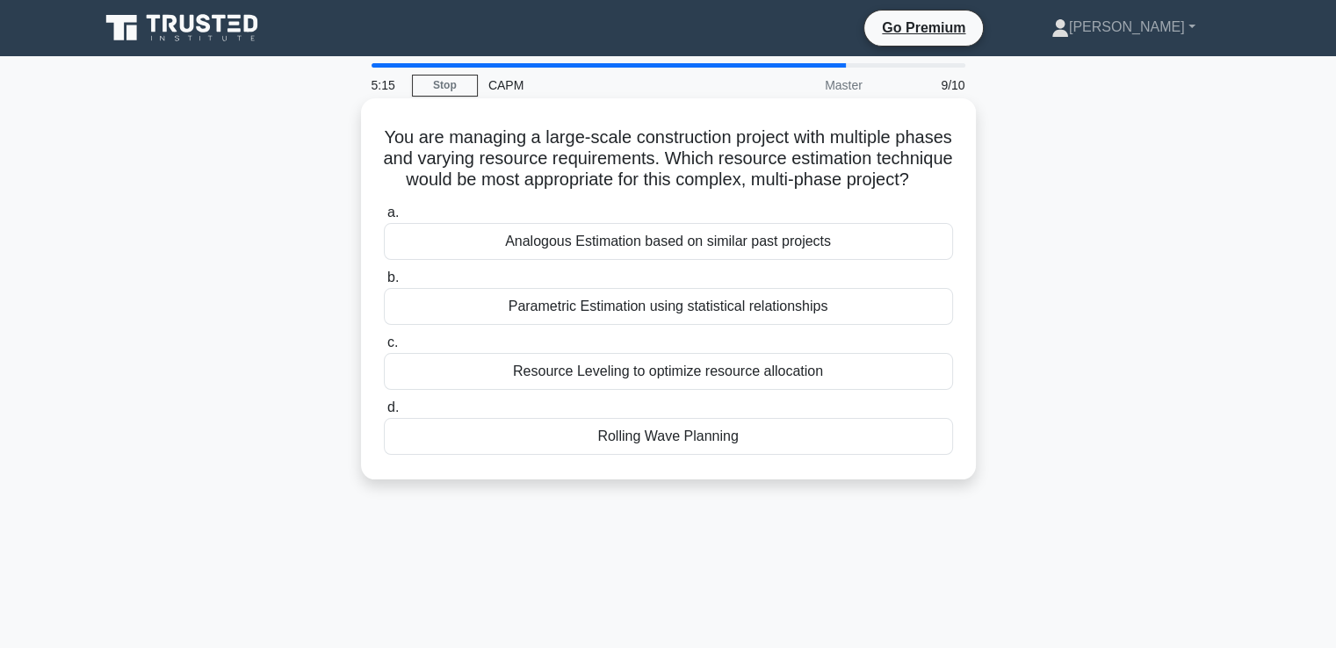
click at [541, 260] on div "Analogous Estimation based on similar past projects" at bounding box center [668, 241] width 569 height 37
click at [384, 219] on input "a. Analogous Estimation based on similar past projects" at bounding box center [384, 212] width 0 height 11
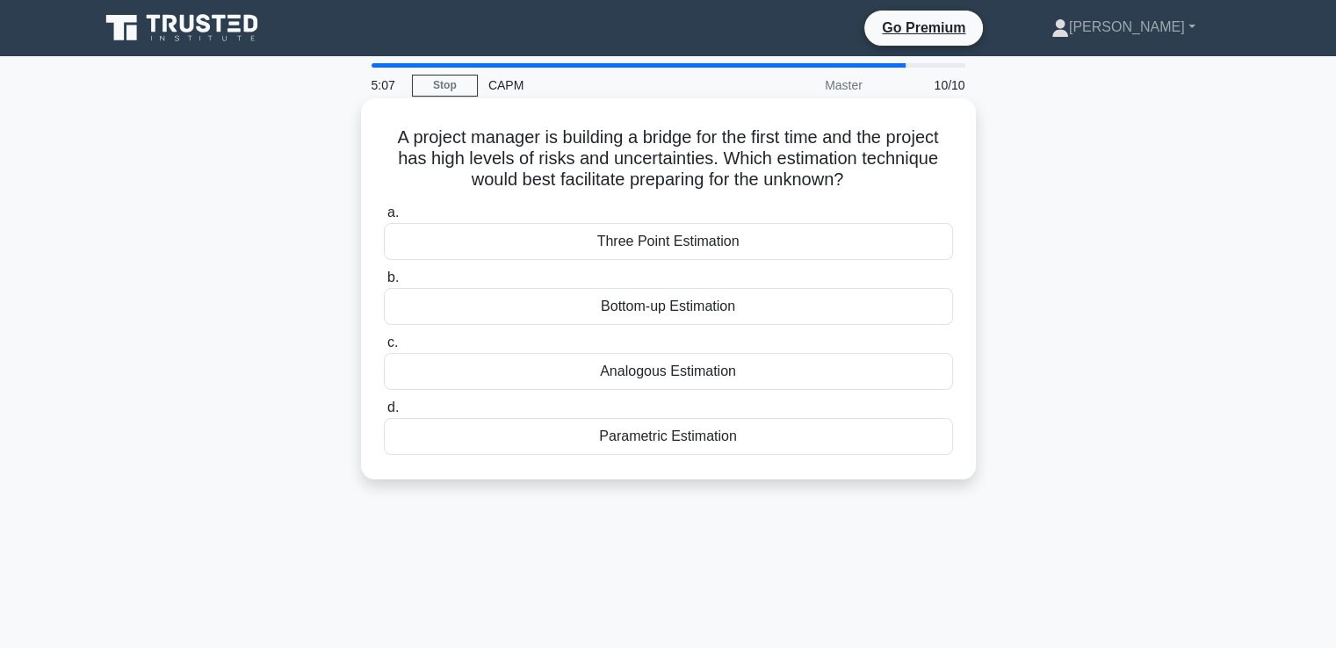
click at [494, 313] on div "Bottom-up Estimation" at bounding box center [668, 306] width 569 height 37
click at [384, 284] on input "b. Bottom-up Estimation" at bounding box center [384, 277] width 0 height 11
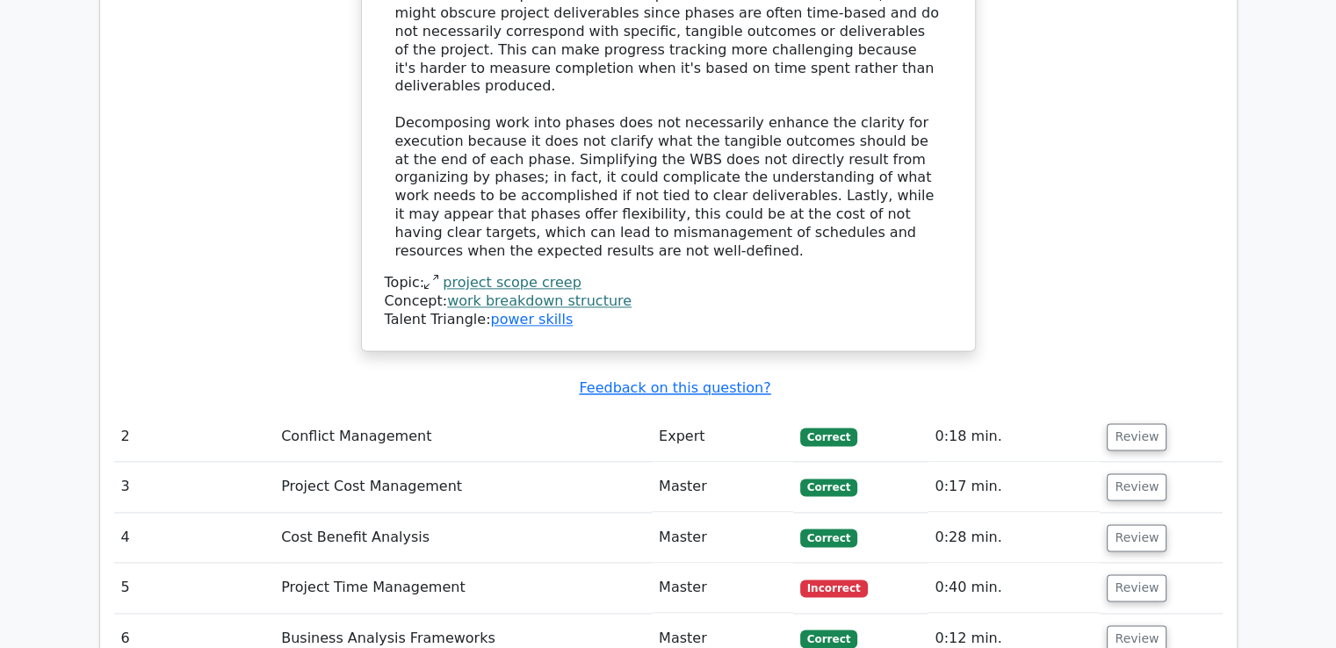
scroll to position [2267, 0]
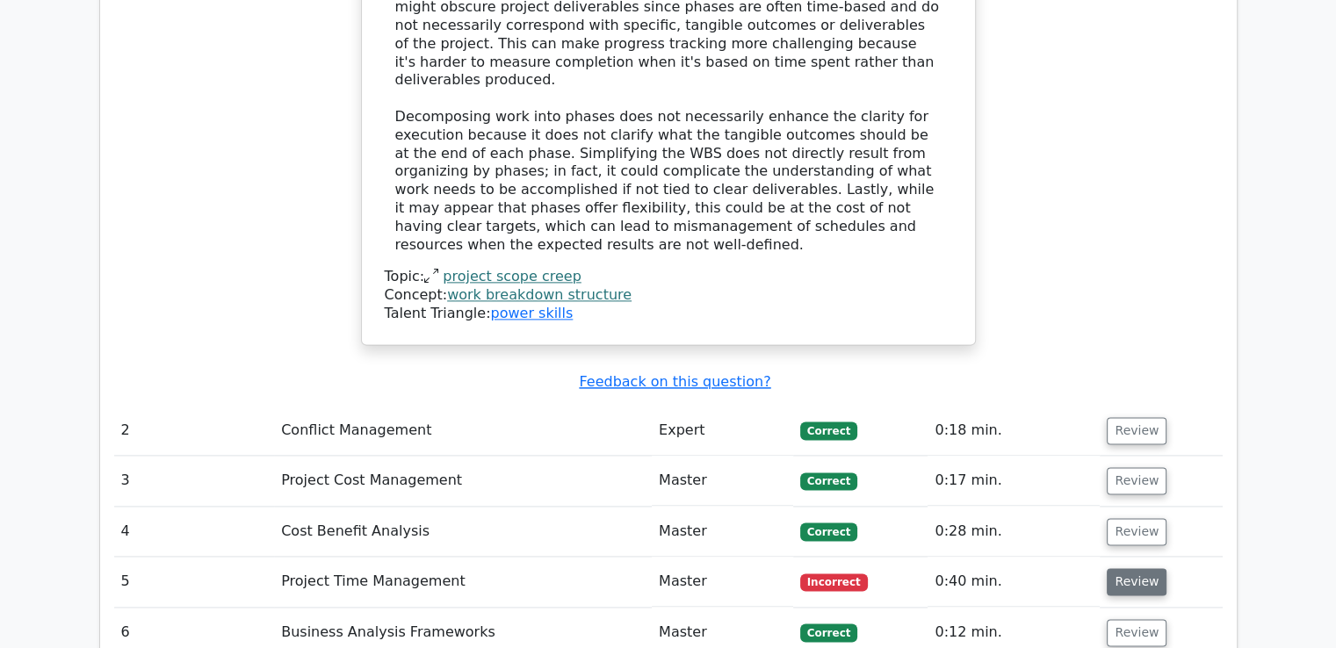
click at [1127, 568] on button "Review" at bounding box center [1136, 581] width 60 height 27
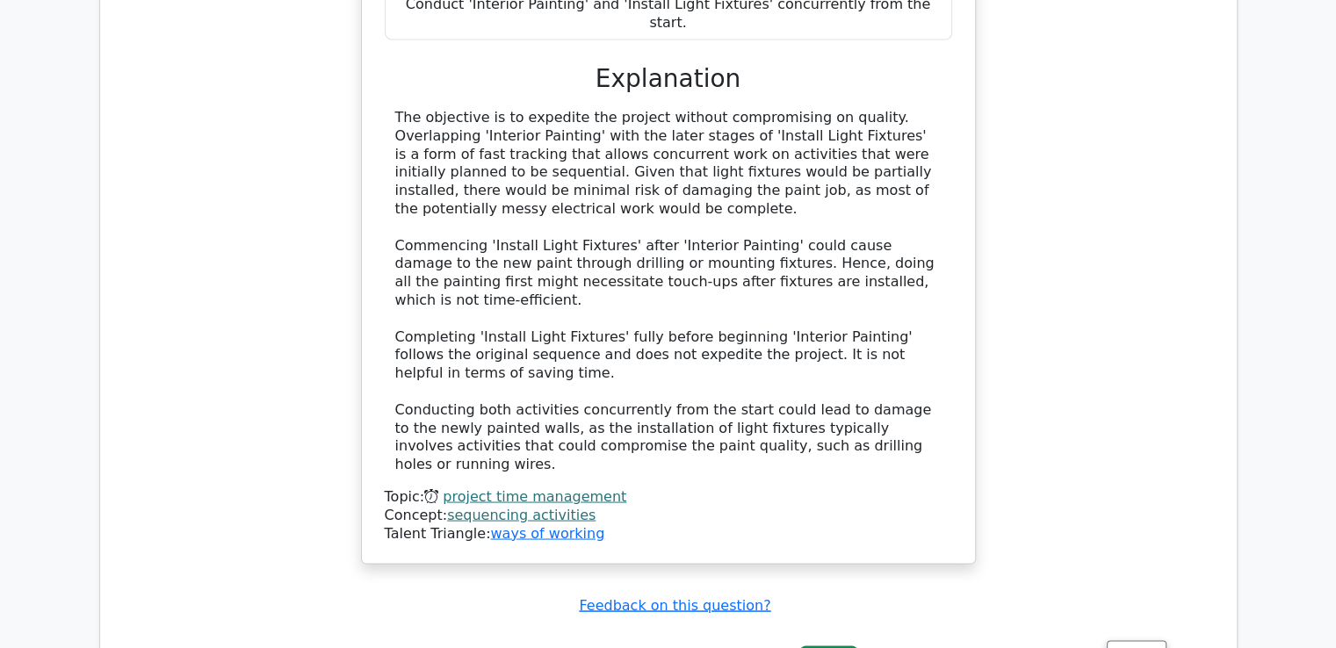
scroll to position [3255, 0]
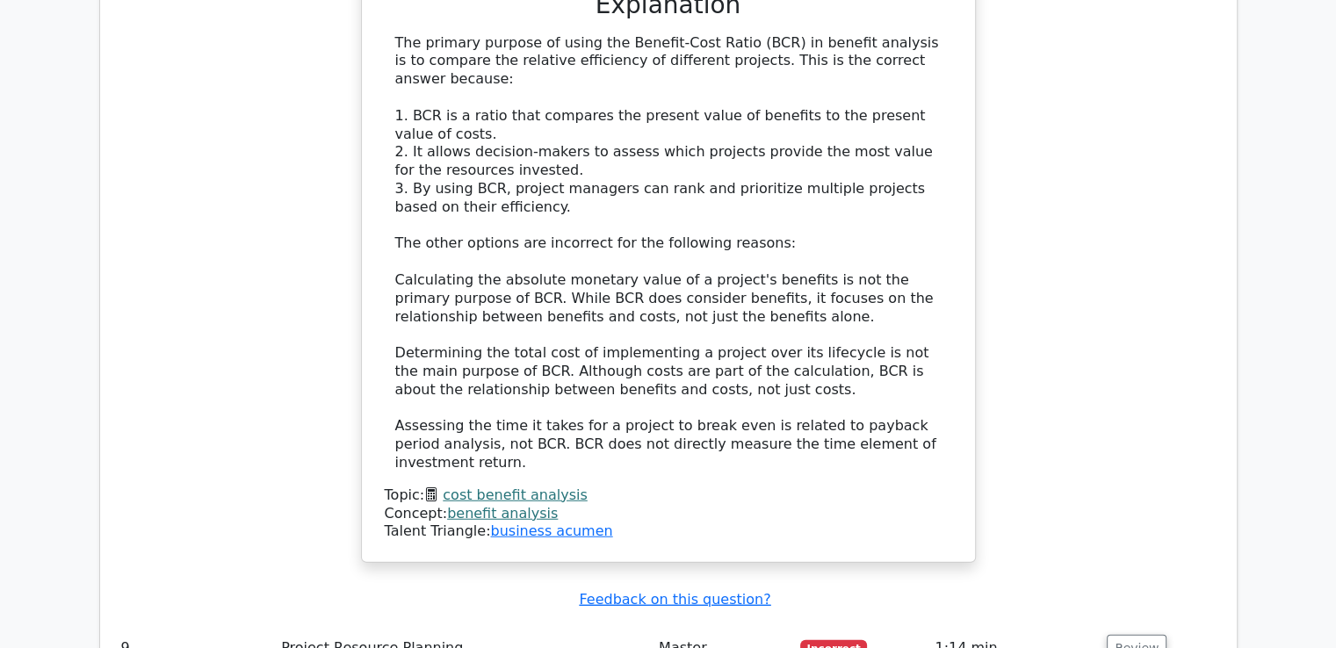
scroll to position [4369, 0]
click at [1106, 634] on button "Review" at bounding box center [1136, 647] width 60 height 27
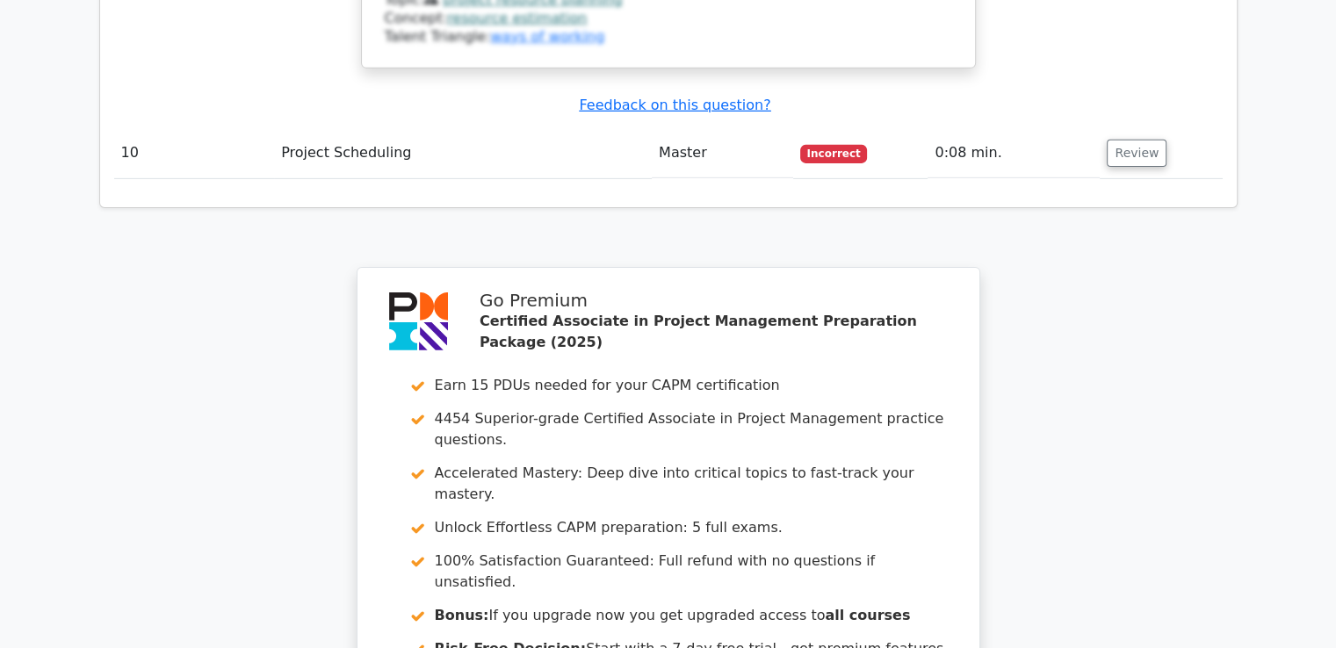
scroll to position [5753, 0]
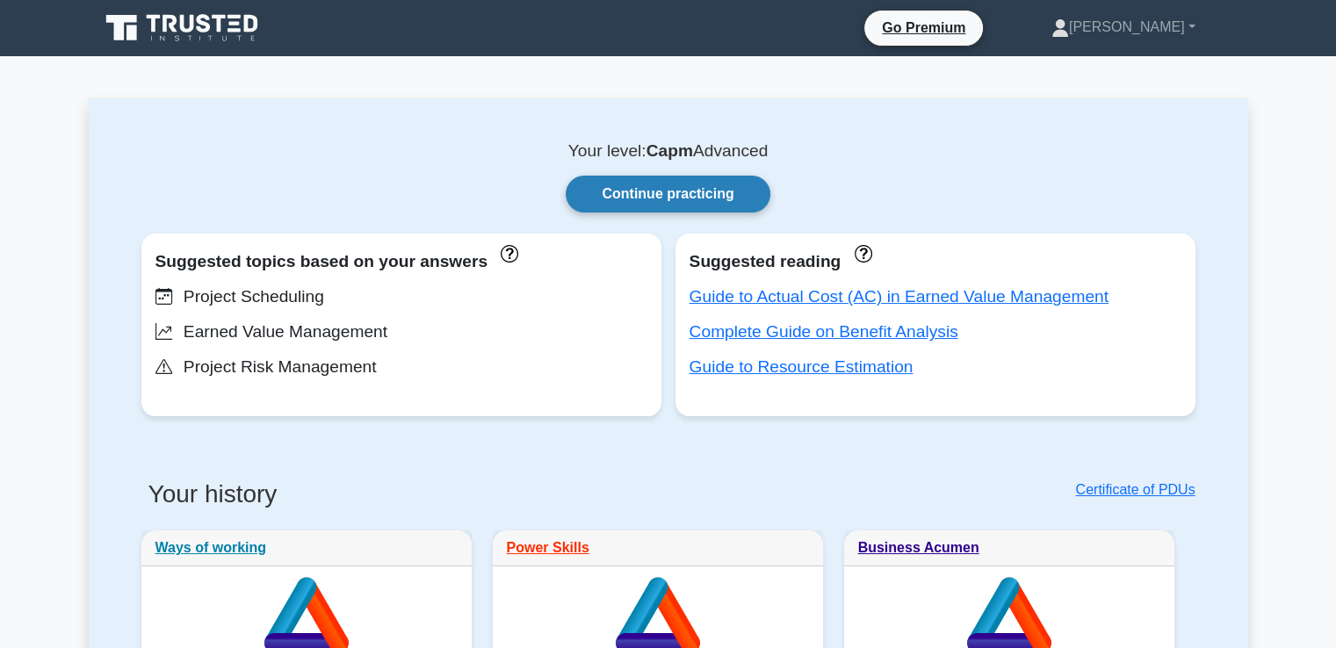
click at [662, 203] on link "Continue practicing" at bounding box center [667, 194] width 204 height 37
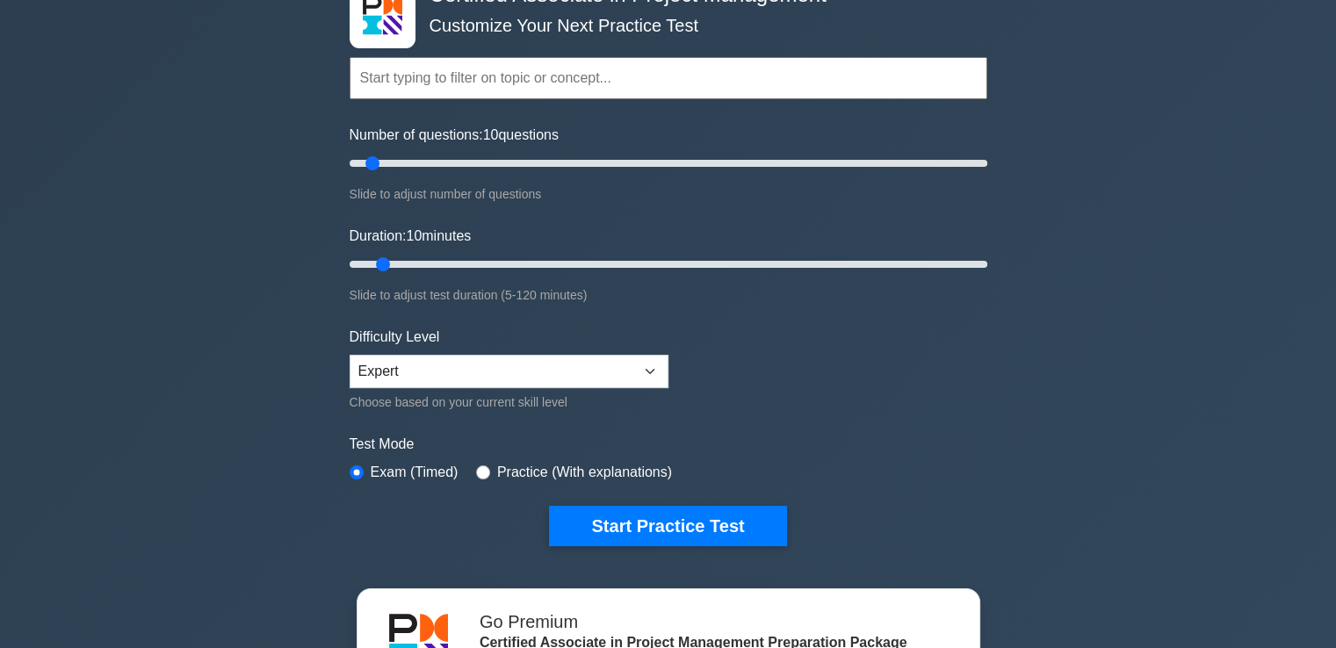
scroll to position [115, 0]
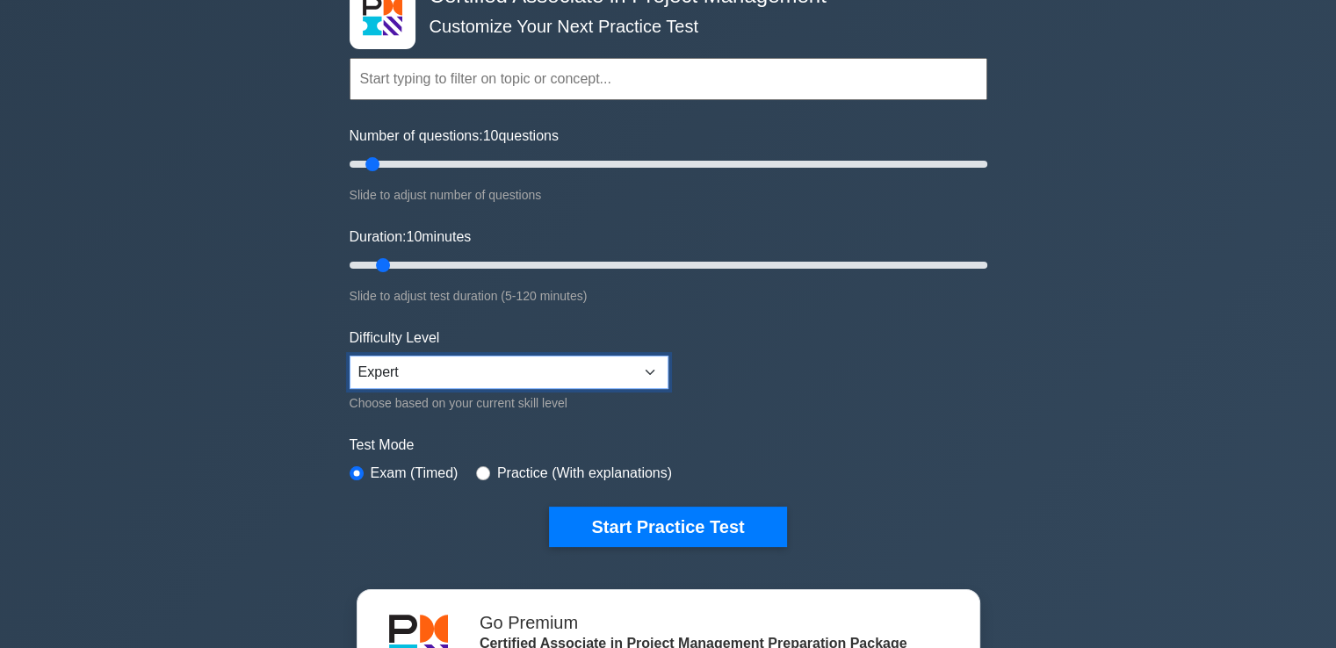
click at [438, 356] on select "Beginner Intermediate Expert" at bounding box center [508, 372] width 319 height 33
select select "intermediate"
click at [349, 356] on select "Beginner Intermediate Expert" at bounding box center [508, 372] width 319 height 33
click at [269, 407] on div "Certified Associate in Project Management Customize Your Next Practice Test Top…" at bounding box center [668, 493] width 1336 height 1105
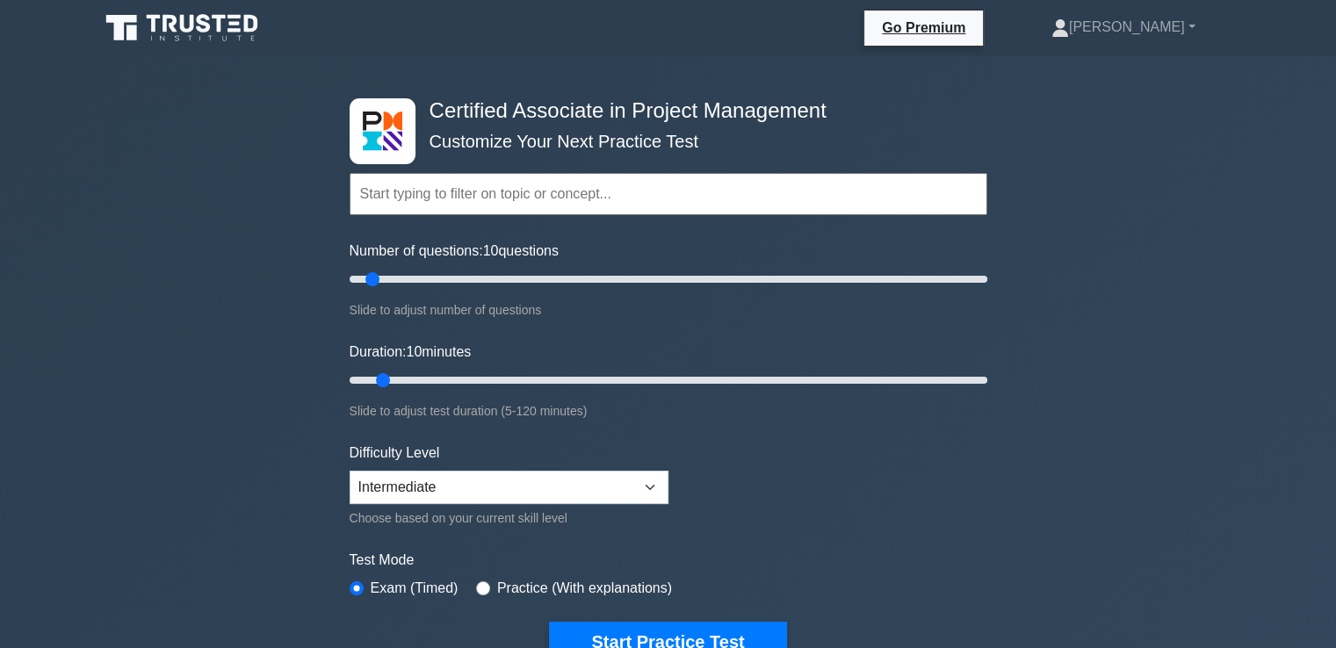
scroll to position [93, 0]
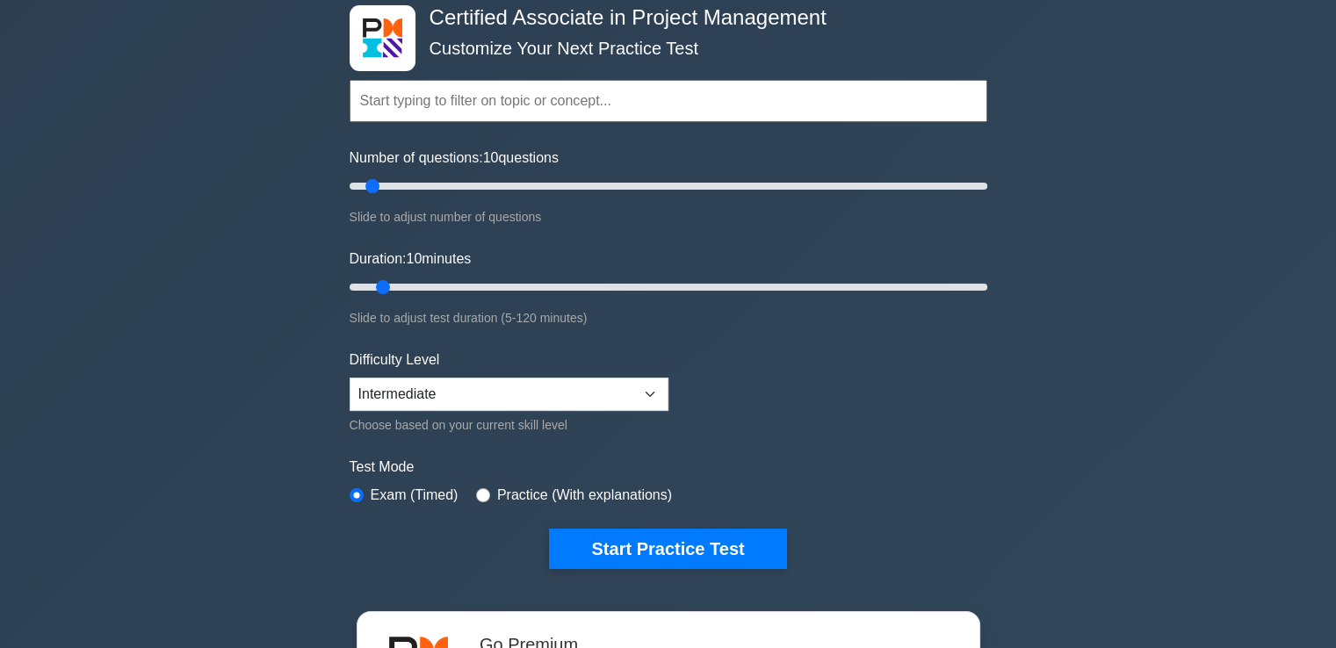
click at [522, 104] on input "text" at bounding box center [668, 101] width 638 height 42
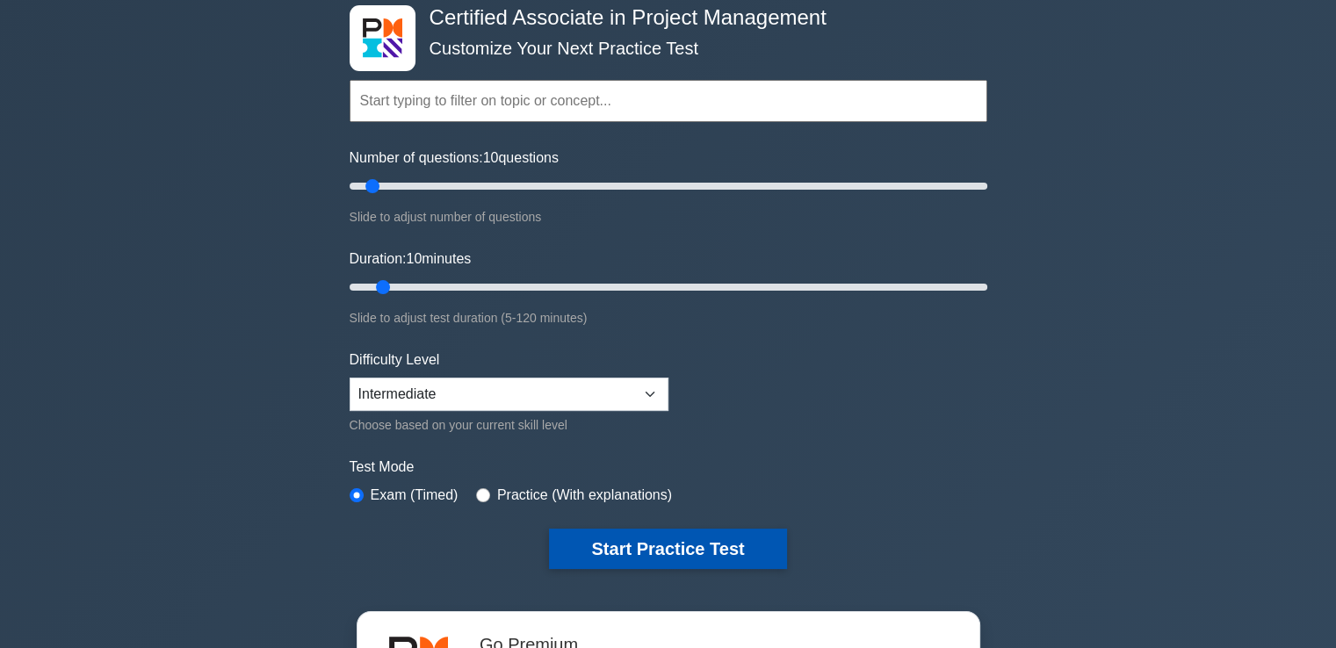
click at [727, 547] on button "Start Practice Test" at bounding box center [667, 549] width 237 height 40
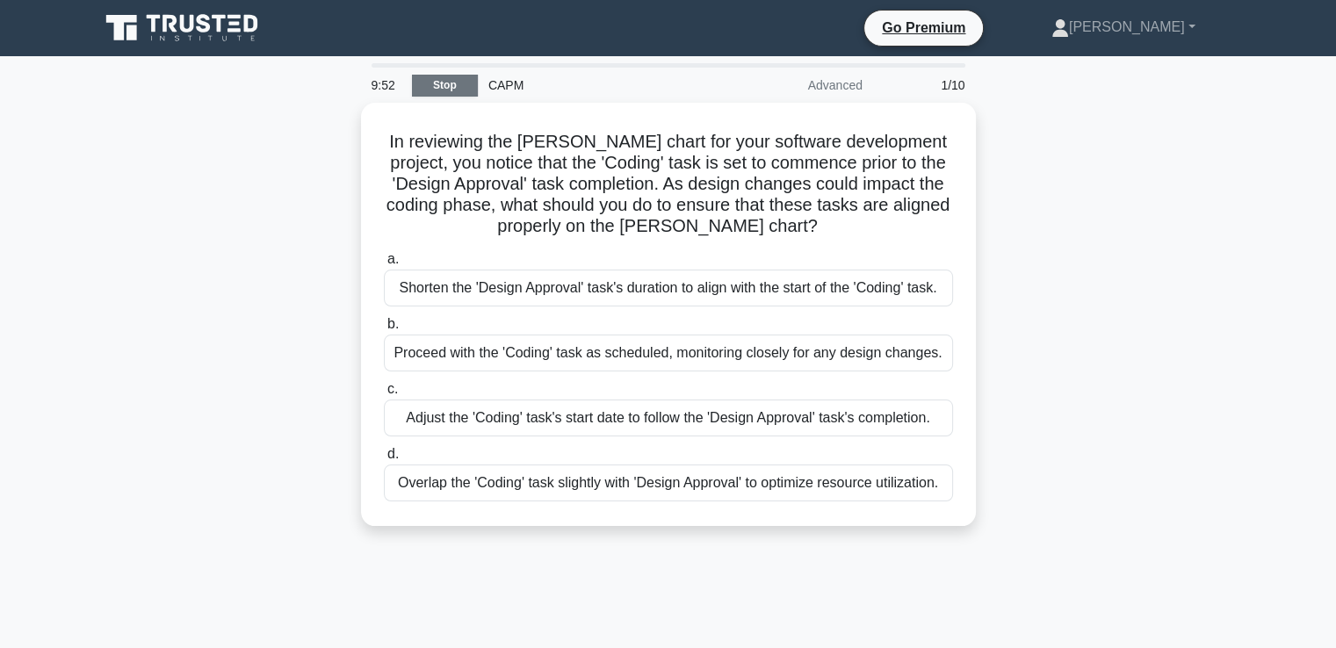
click at [460, 87] on link "Stop" at bounding box center [445, 86] width 66 height 22
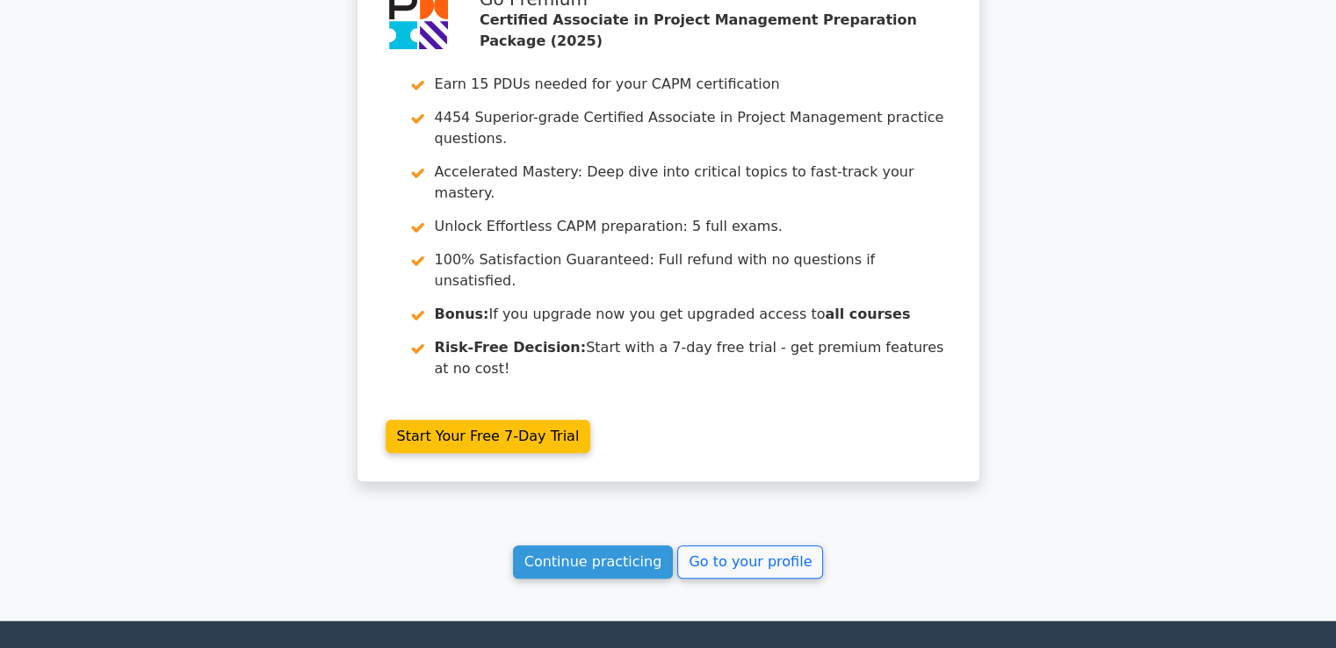
scroll to position [1574, 0]
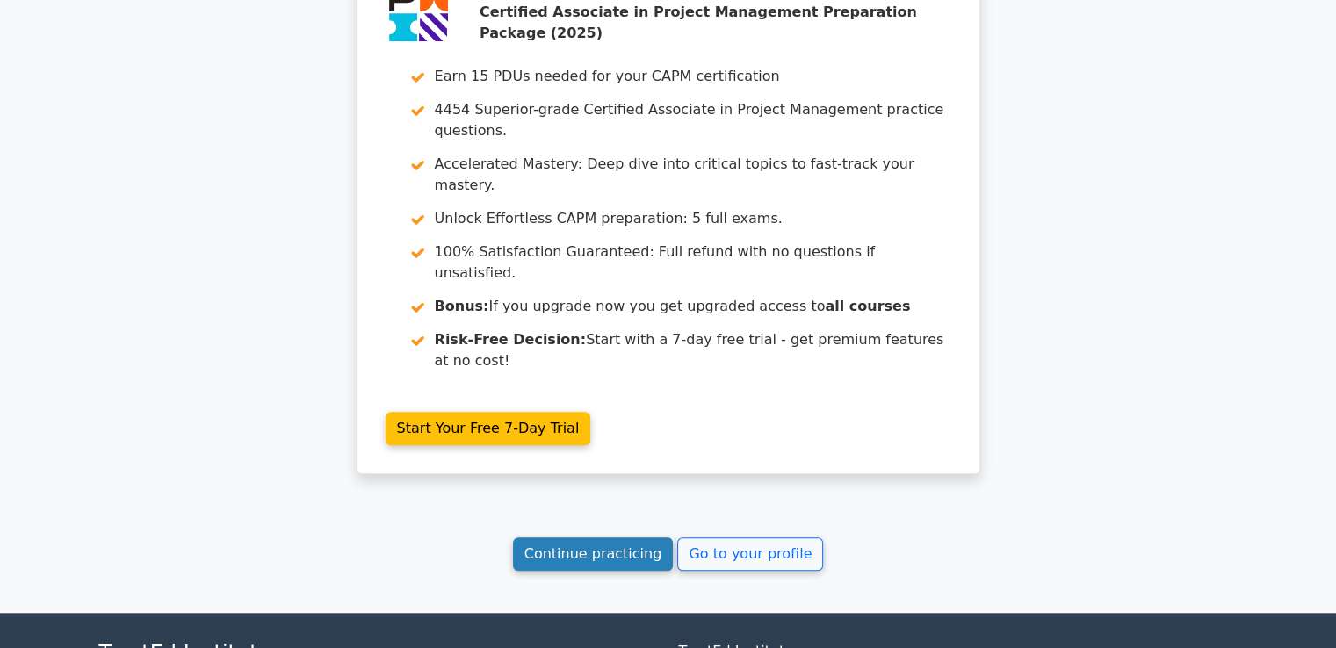
click at [623, 537] on link "Continue practicing" at bounding box center [593, 553] width 161 height 33
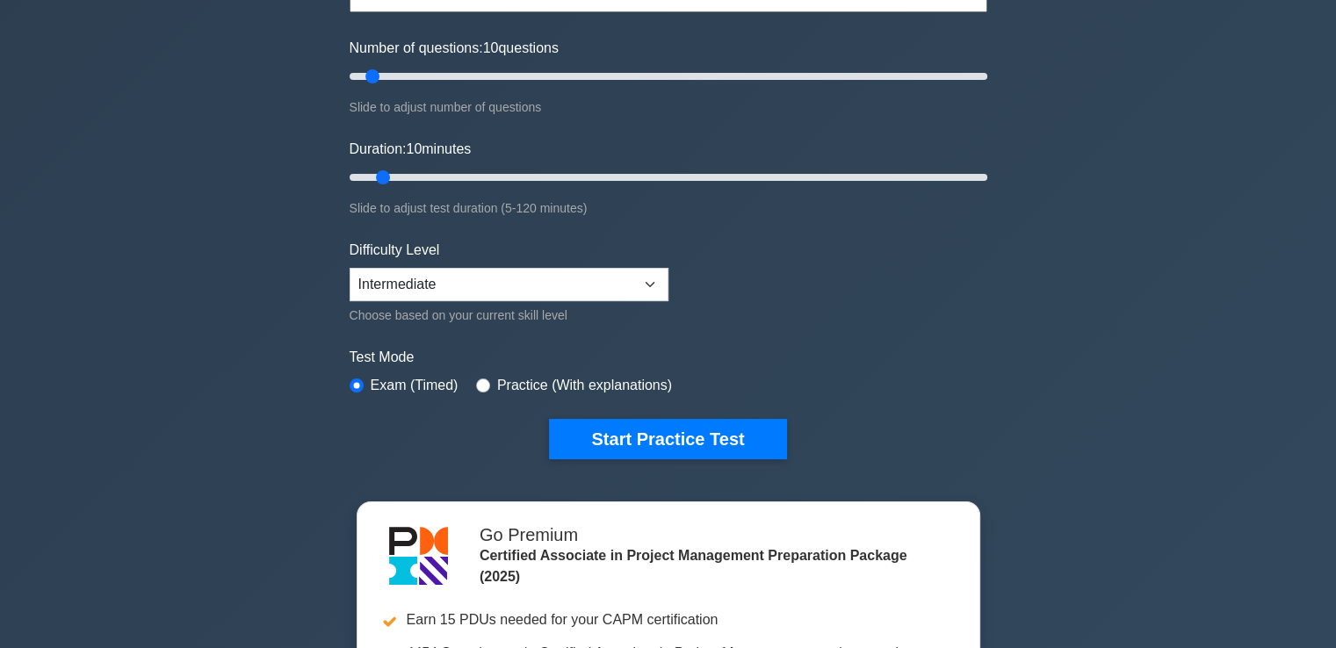
scroll to position [204, 0]
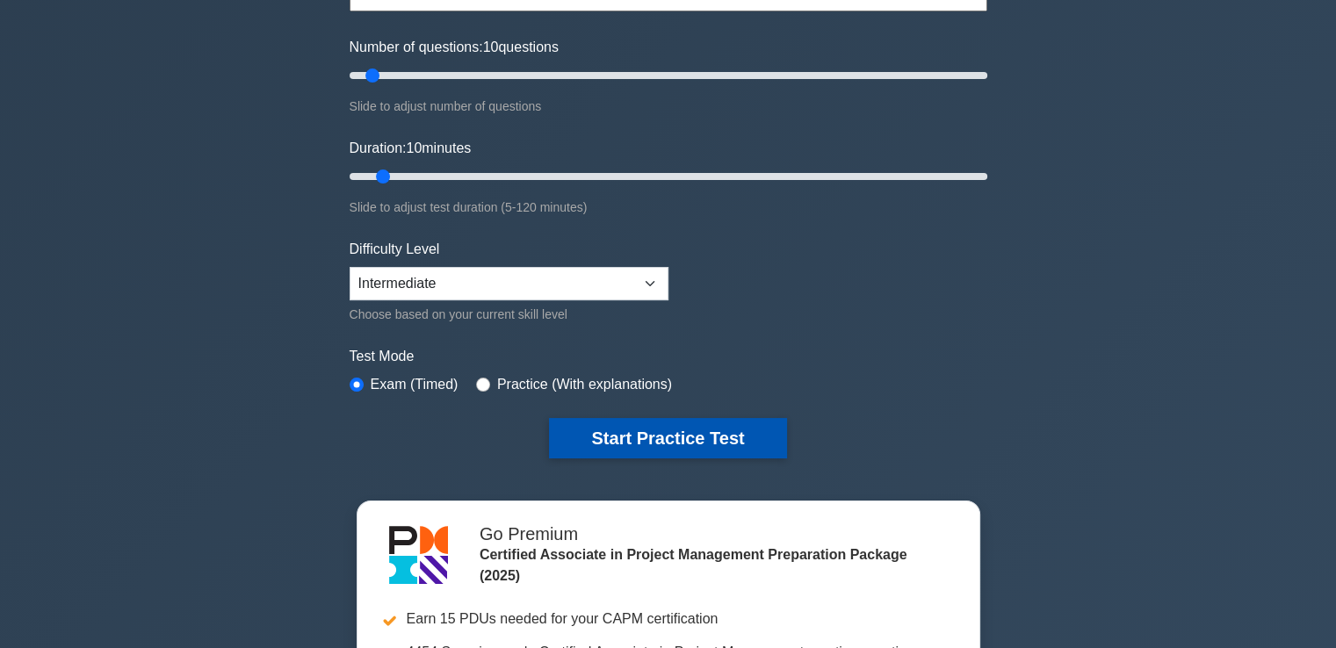
click at [632, 436] on button "Start Practice Test" at bounding box center [667, 438] width 237 height 40
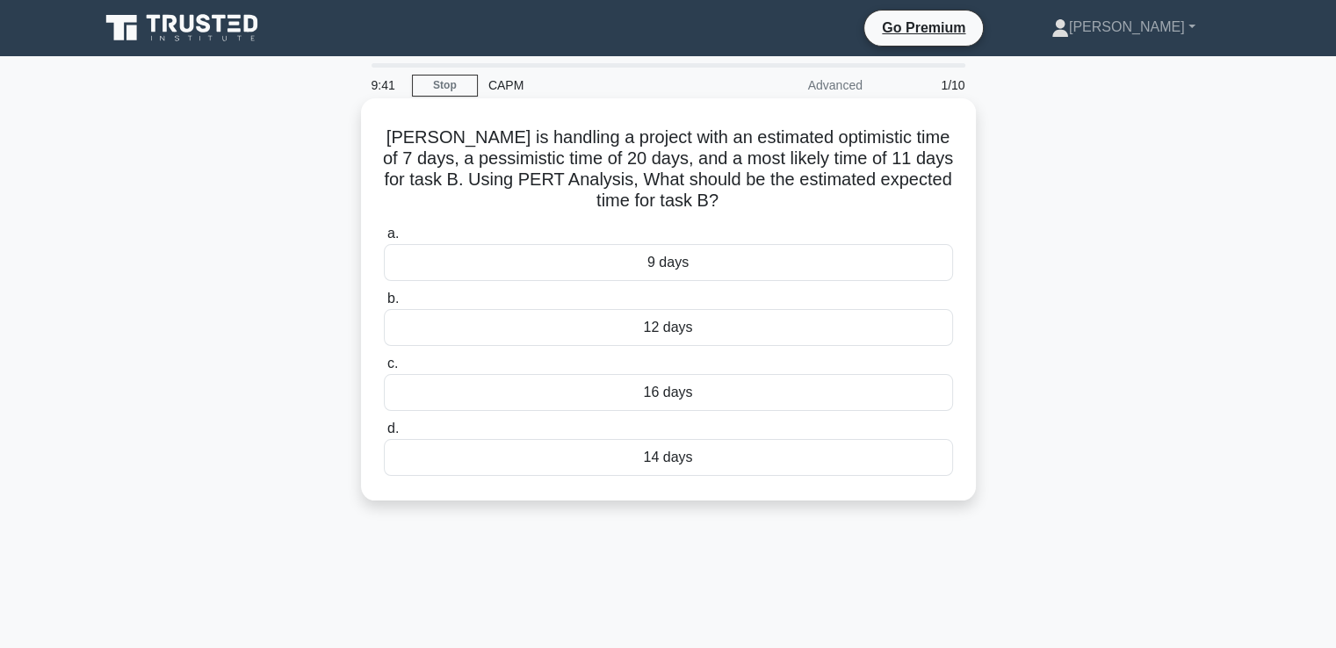
click at [558, 340] on div "12 days" at bounding box center [668, 327] width 569 height 37
click at [384, 305] on input "b. 12 days" at bounding box center [384, 298] width 0 height 11
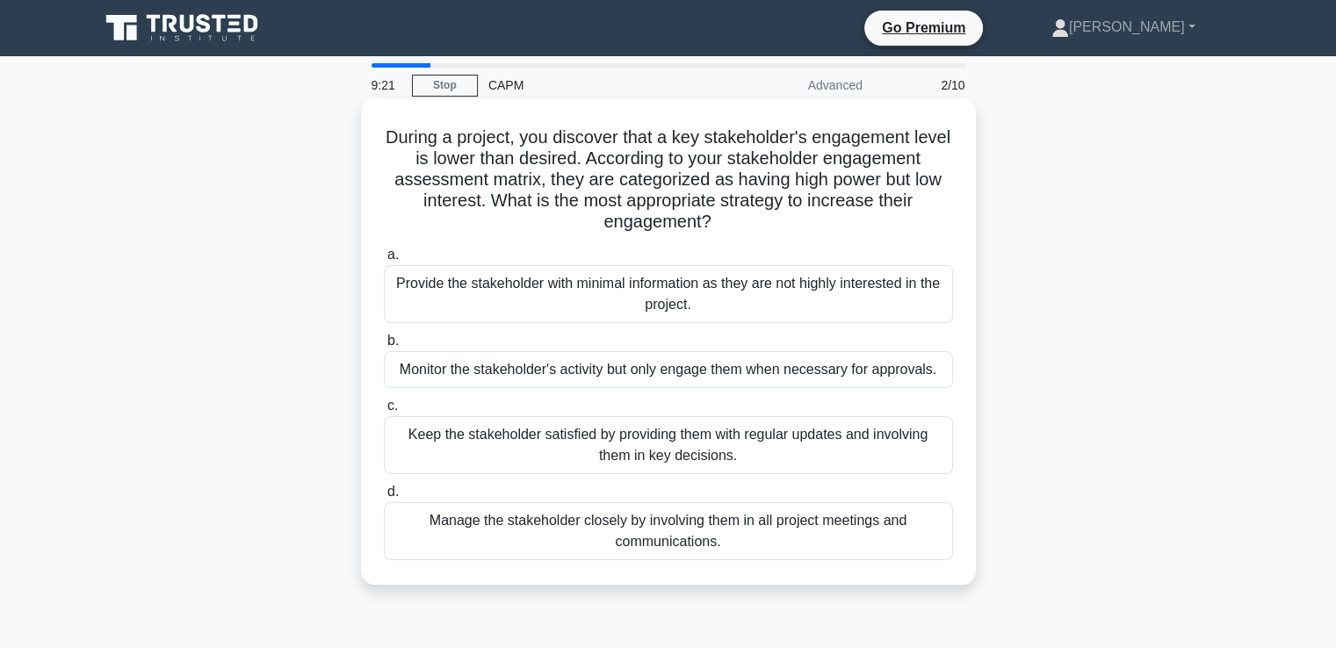
click at [499, 367] on div "Monitor the stakeholder's activity but only engage them when necessary for appr…" at bounding box center [668, 369] width 569 height 37
click at [384, 347] on input "b. Monitor the stakeholder's activity but only engage them when necessary for a…" at bounding box center [384, 340] width 0 height 11
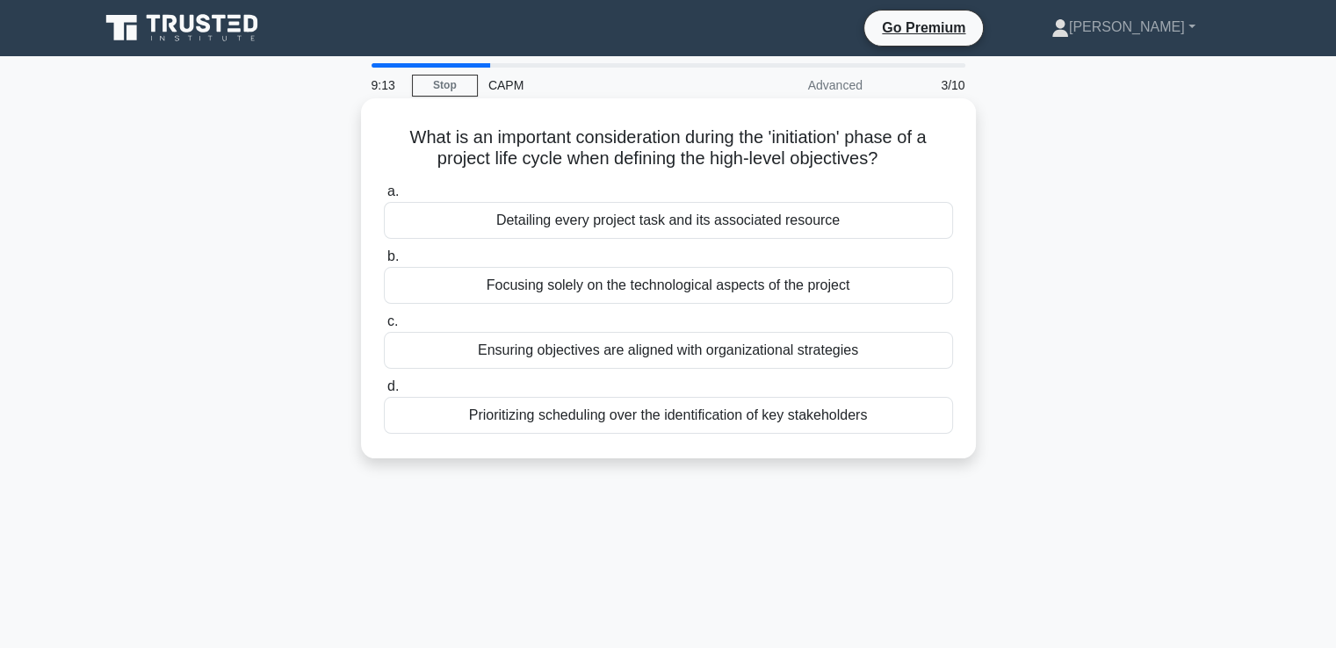
click at [485, 358] on div "Ensuring objectives are aligned with organizational strategies" at bounding box center [668, 350] width 569 height 37
click at [384, 328] on input "c. Ensuring objectives are aligned with organizational strategies" at bounding box center [384, 321] width 0 height 11
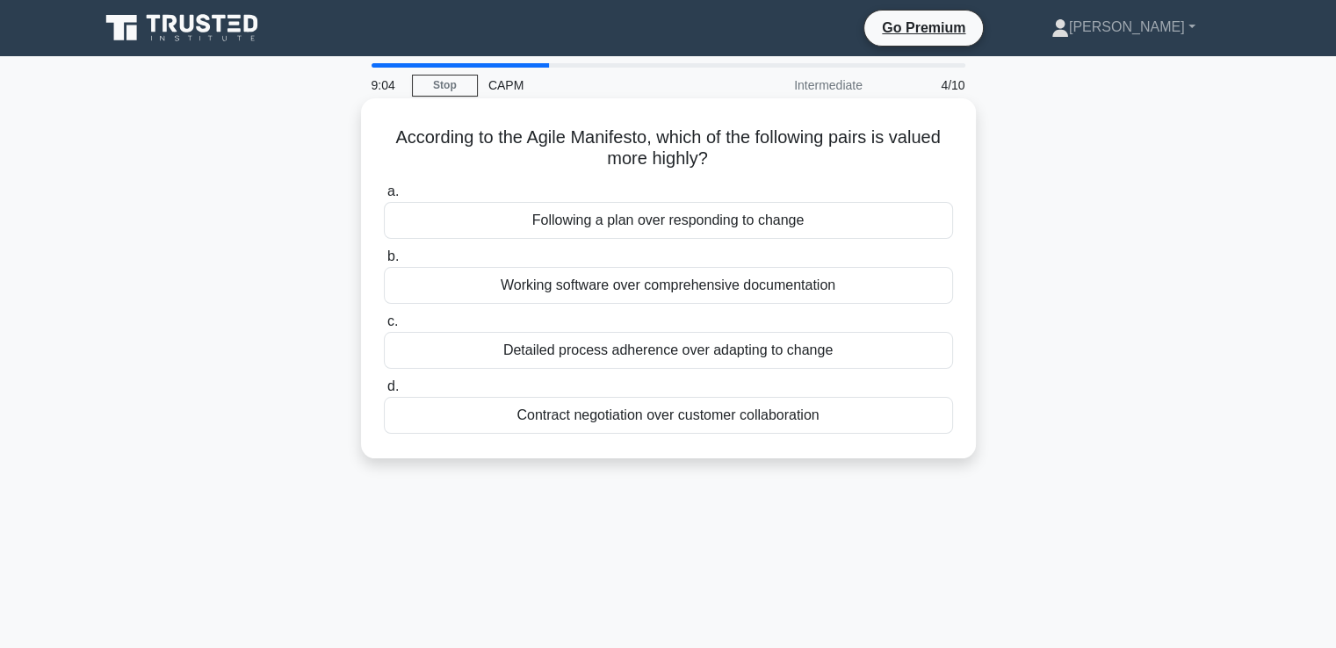
click at [485, 280] on div "Working software over comprehensive documentation" at bounding box center [668, 285] width 569 height 37
click at [384, 263] on input "b. Working software over comprehensive documentation" at bounding box center [384, 256] width 0 height 11
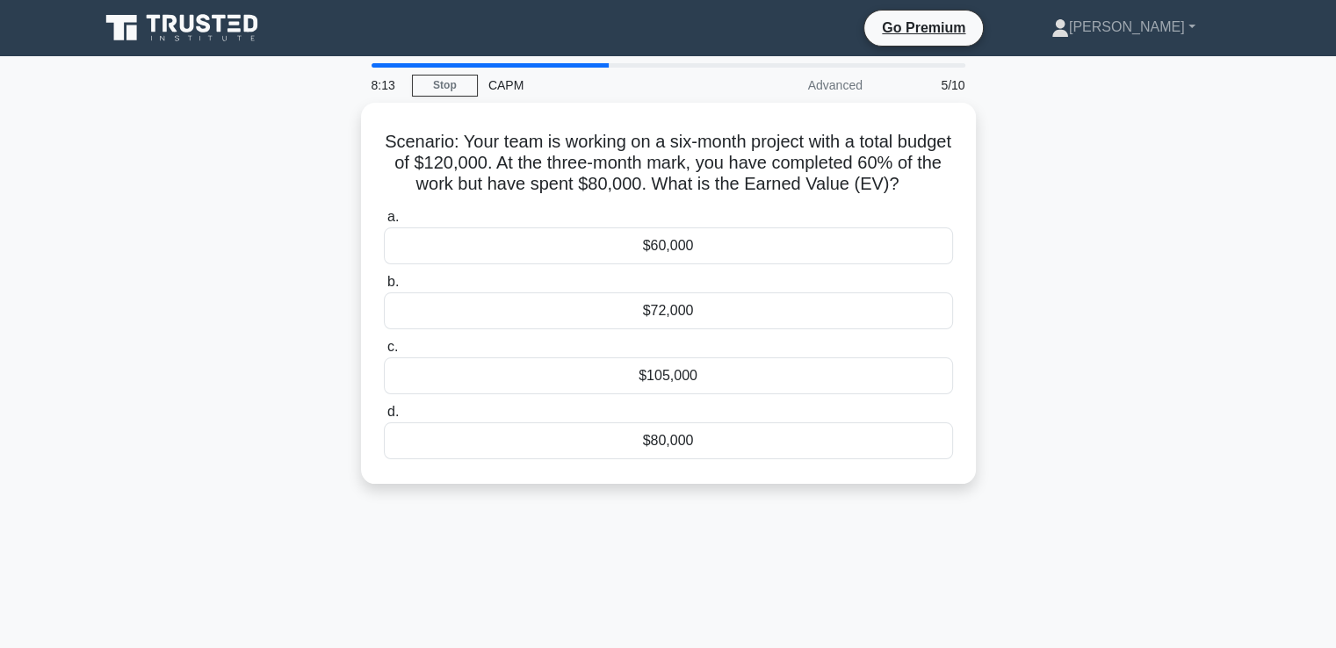
click at [133, 377] on div "Scenario: Your team is working on a six-month project with a total budget of $1…" at bounding box center [668, 304] width 1159 height 402
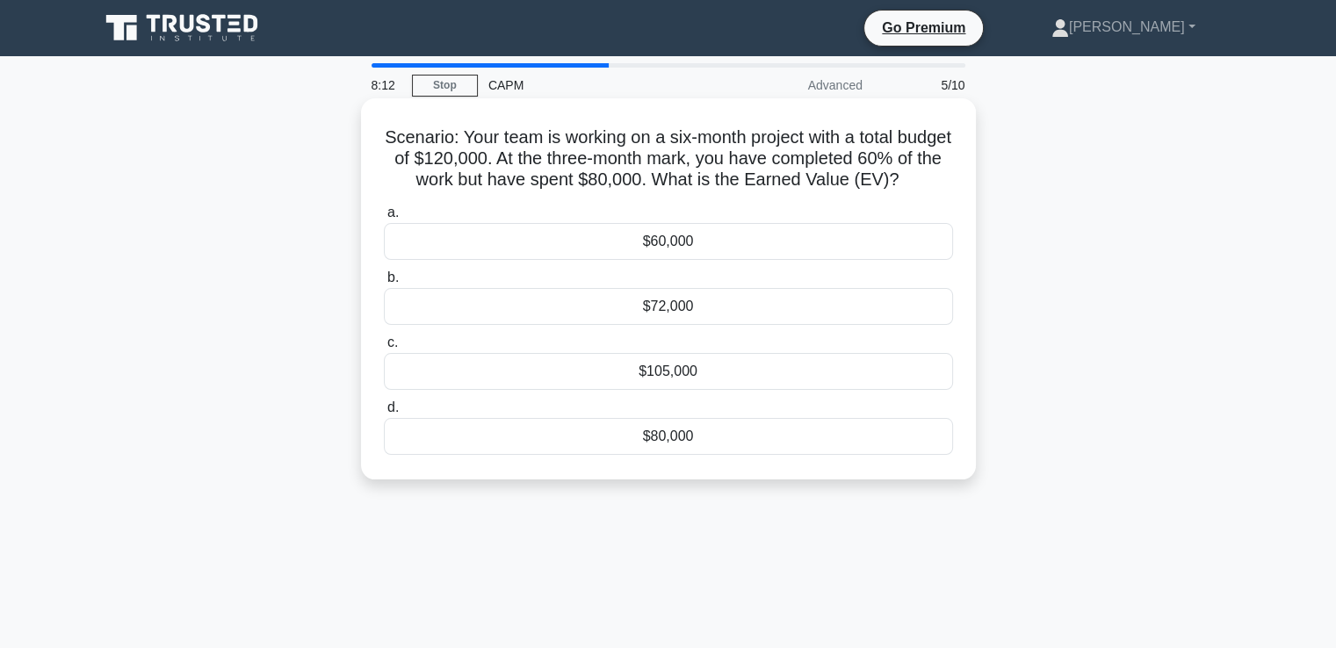
click at [505, 325] on div "$72,000" at bounding box center [668, 306] width 569 height 37
click at [384, 284] on input "b. $72,000" at bounding box center [384, 277] width 0 height 11
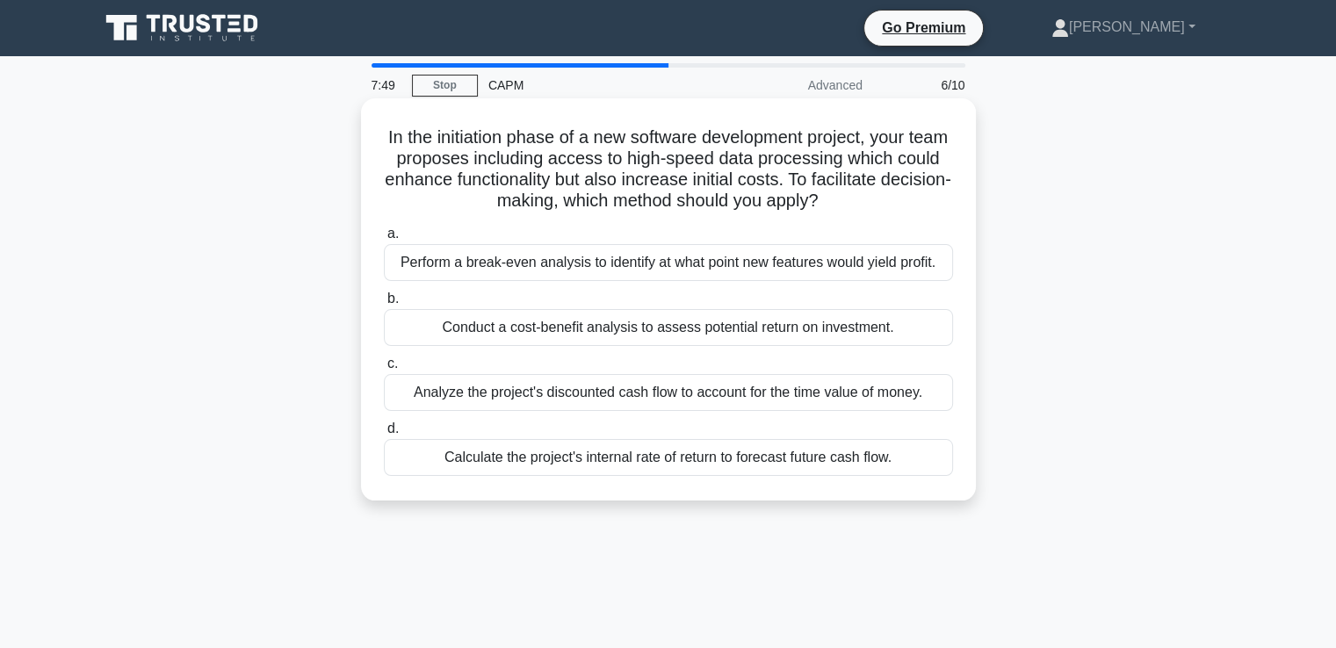
click at [541, 342] on div "Conduct a cost-benefit analysis to assess potential return on investment." at bounding box center [668, 327] width 569 height 37
click at [384, 305] on input "b. Conduct a cost-benefit analysis to assess potential return on investment." at bounding box center [384, 298] width 0 height 11
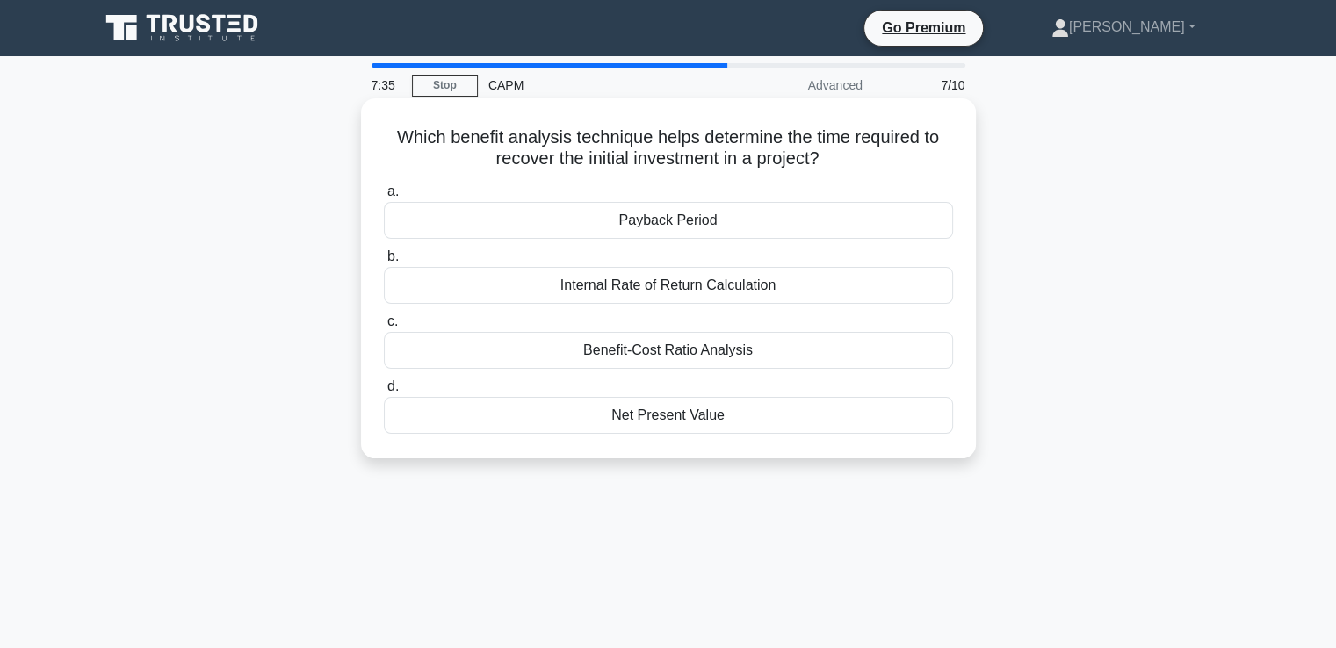
click at [509, 421] on div "Net Present Value" at bounding box center [668, 415] width 569 height 37
click at [384, 393] on input "d. Net Present Value" at bounding box center [384, 386] width 0 height 11
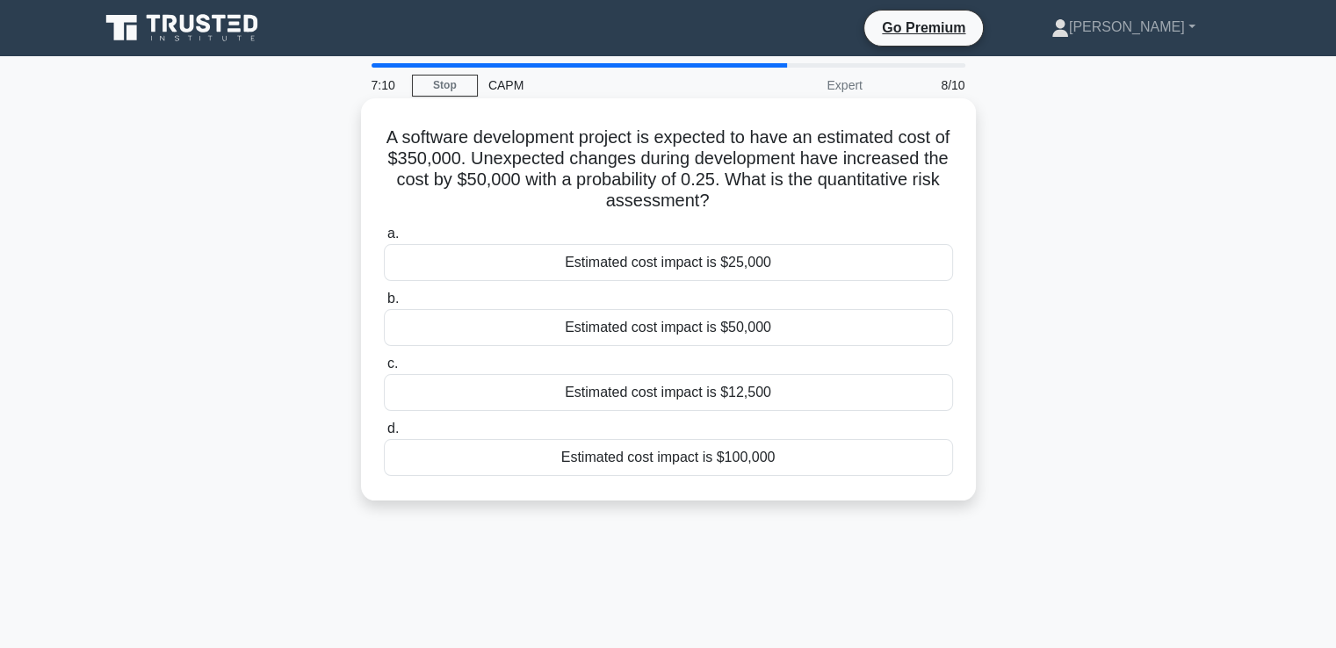
click at [516, 452] on div "Estimated cost impact is $100,000" at bounding box center [668, 457] width 569 height 37
click at [384, 435] on input "d. Estimated cost impact is $100,000" at bounding box center [384, 428] width 0 height 11
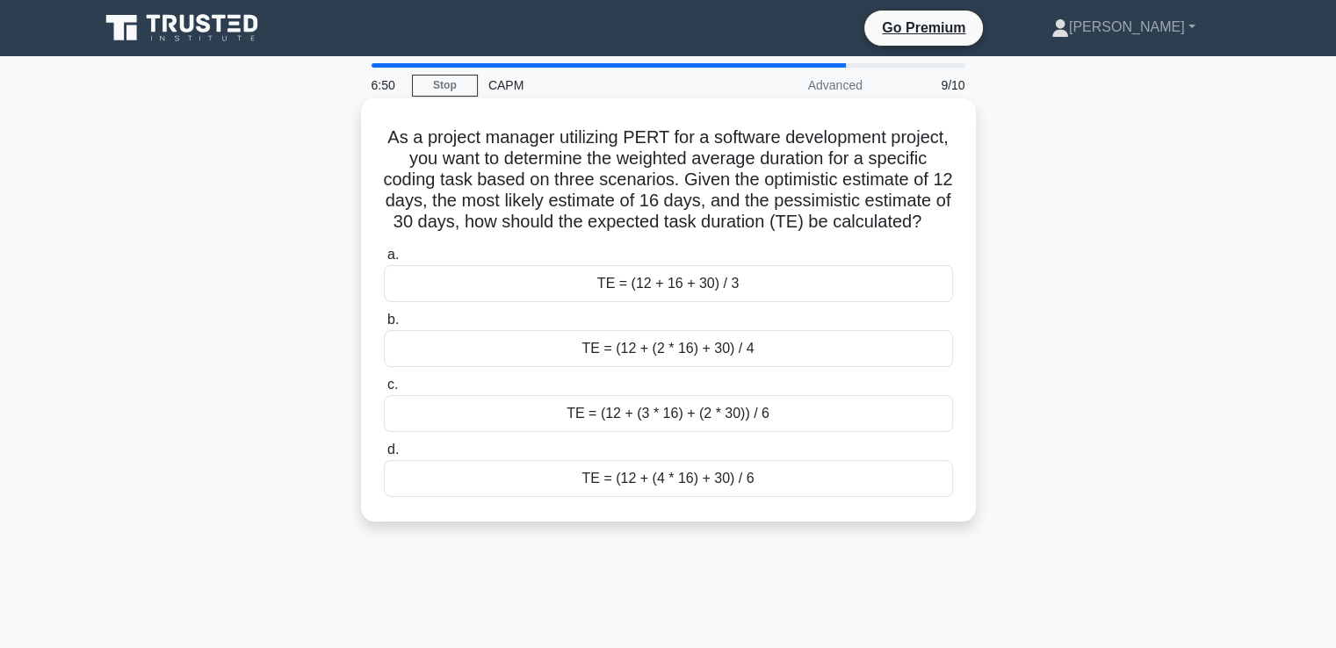
click at [620, 367] on div "TE = (12 + (2 * 16) + 30) / 4" at bounding box center [668, 348] width 569 height 37
click at [384, 326] on input "b. TE = (12 + (2 * 16) + 30) / 4" at bounding box center [384, 319] width 0 height 11
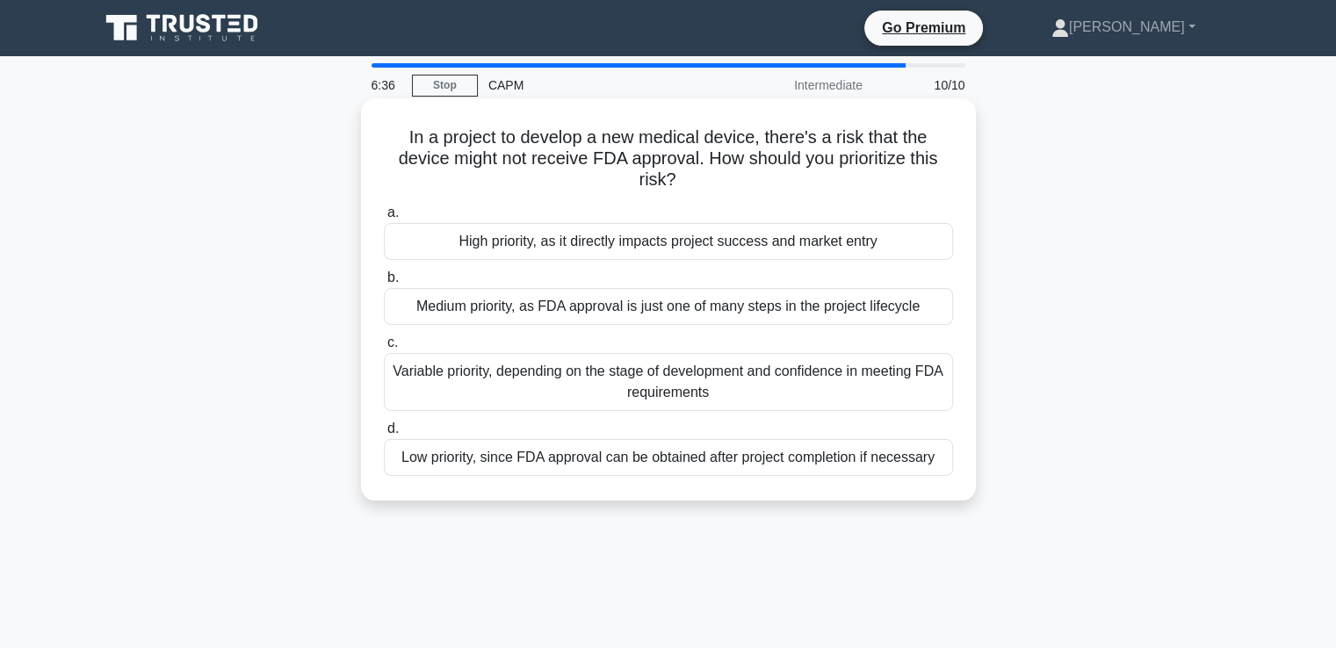
click at [552, 306] on div "Medium priority, as FDA approval is just one of many steps in the project lifec…" at bounding box center [668, 306] width 569 height 37
click at [384, 284] on input "b. Medium priority, as FDA approval is just one of many steps in the project li…" at bounding box center [384, 277] width 0 height 11
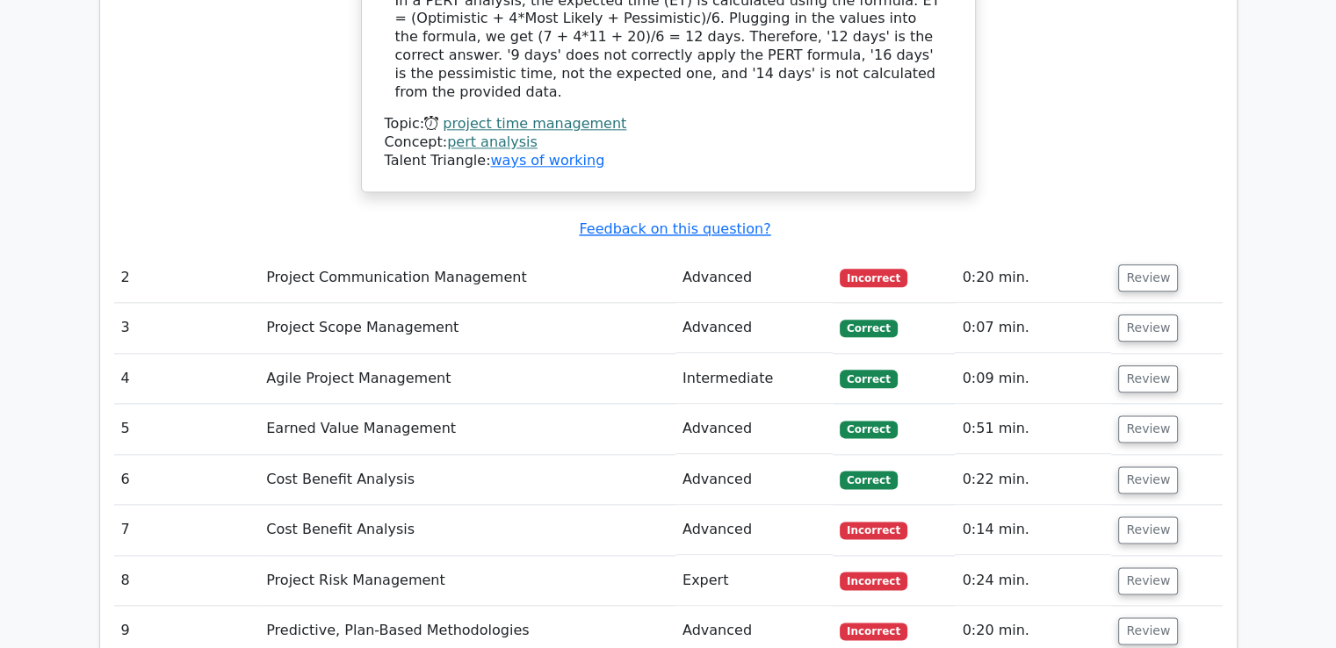
scroll to position [2102, 0]
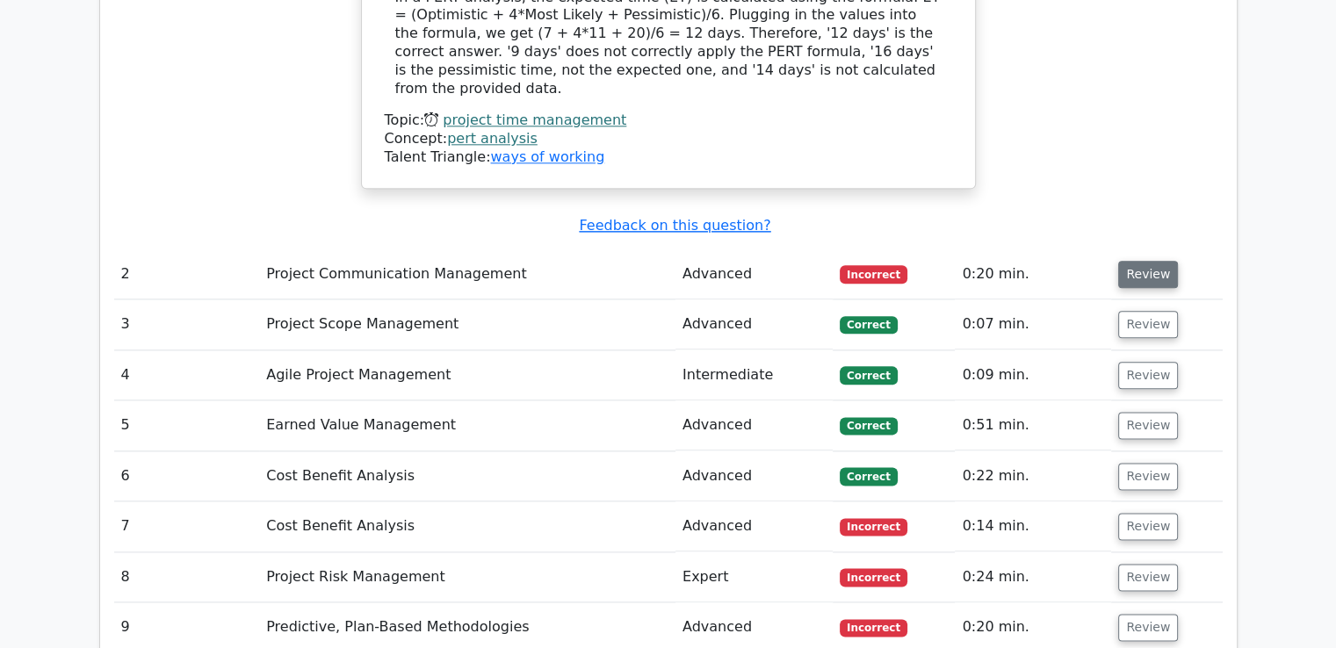
click at [1134, 261] on button "Review" at bounding box center [1148, 274] width 60 height 27
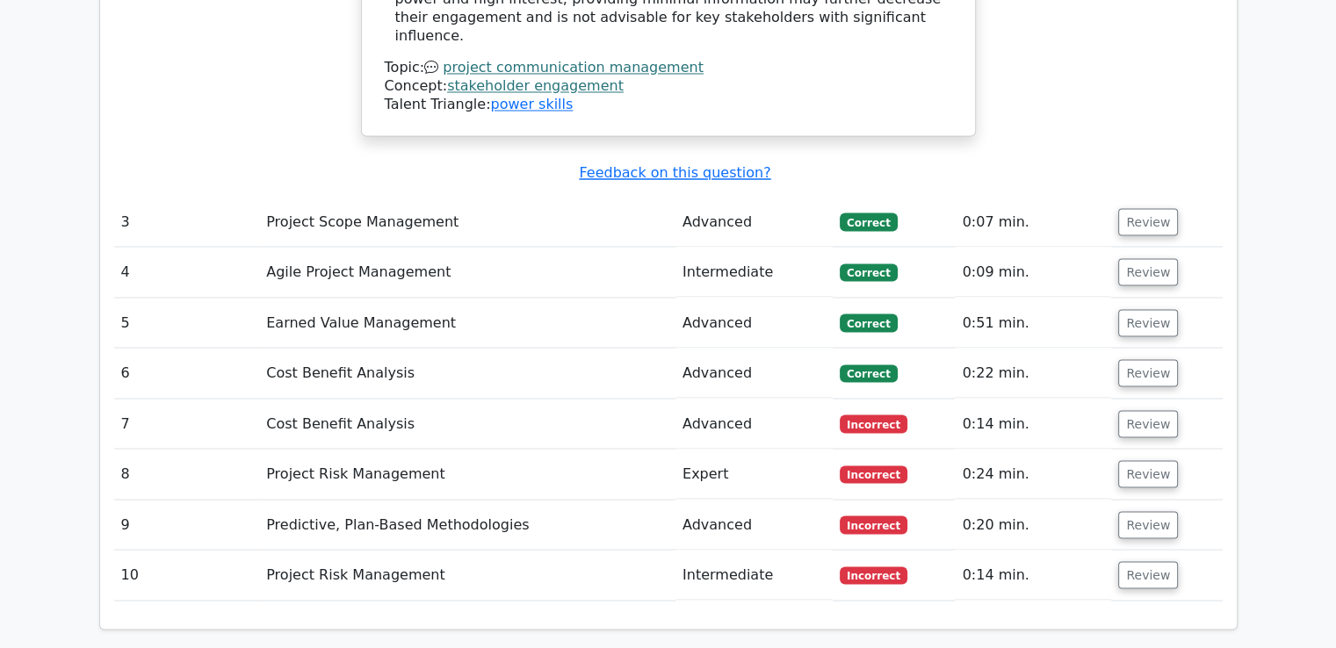
scroll to position [3130, 0]
click at [1124, 409] on button "Review" at bounding box center [1148, 422] width 60 height 27
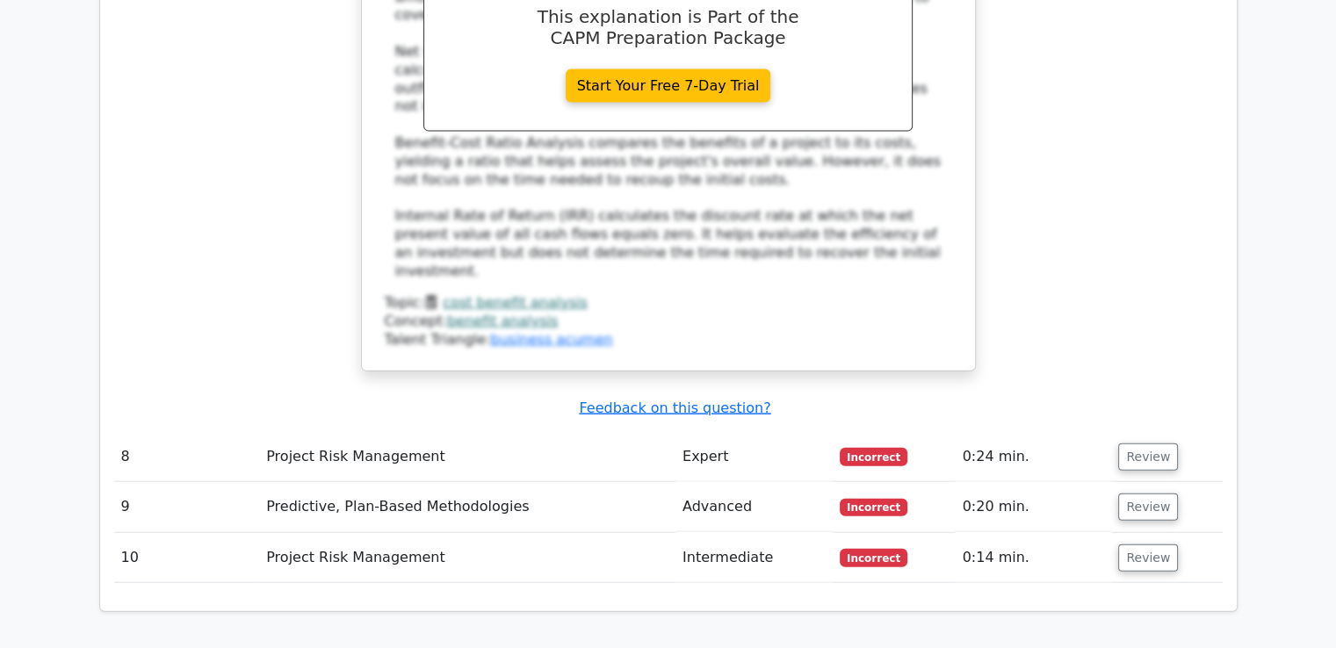
scroll to position [4015, 0]
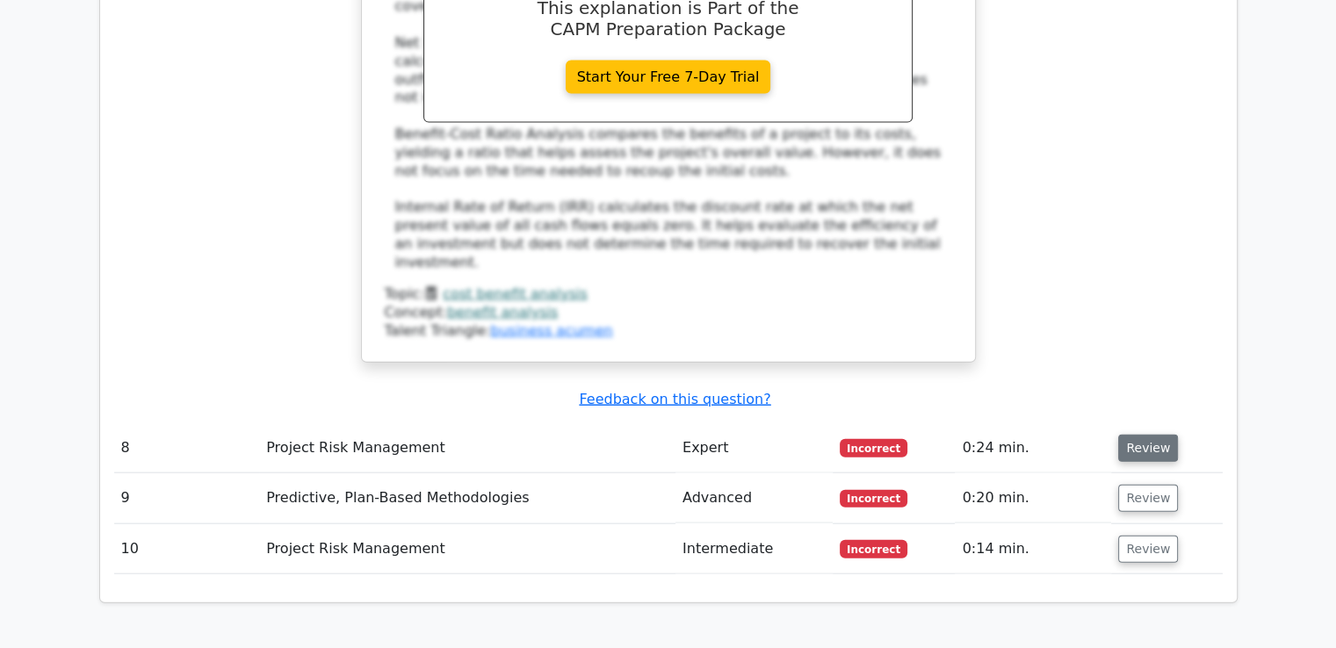
click at [1129, 435] on button "Review" at bounding box center [1148, 448] width 60 height 27
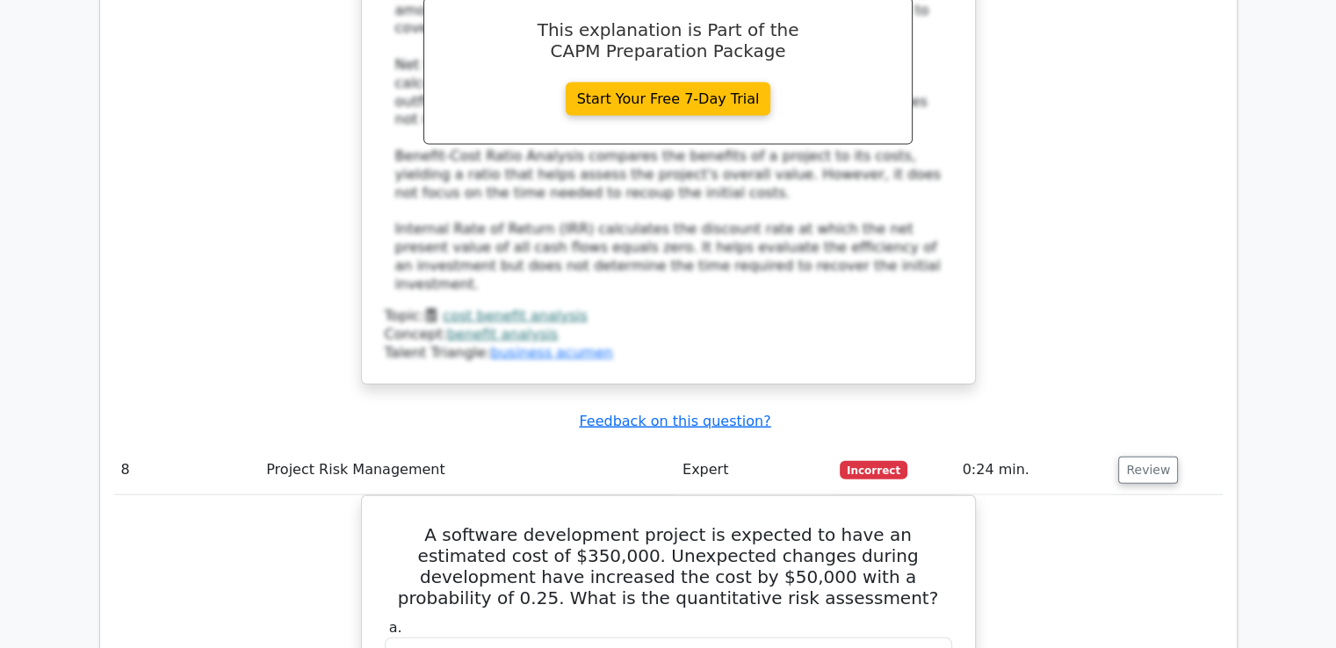
scroll to position [3969, 0]
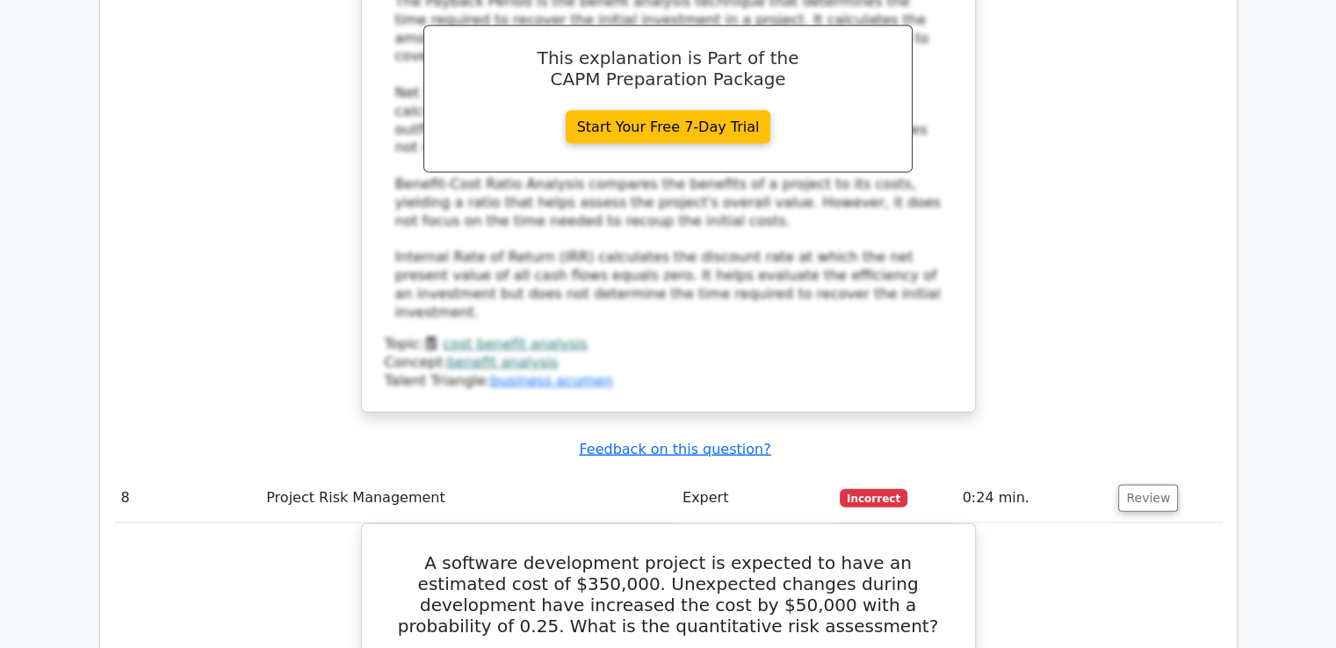
drag, startPoint x: 126, startPoint y: 3, endPoint x: 32, endPoint y: 243, distance: 258.6
